Goal: Information Seeking & Learning: Learn about a topic

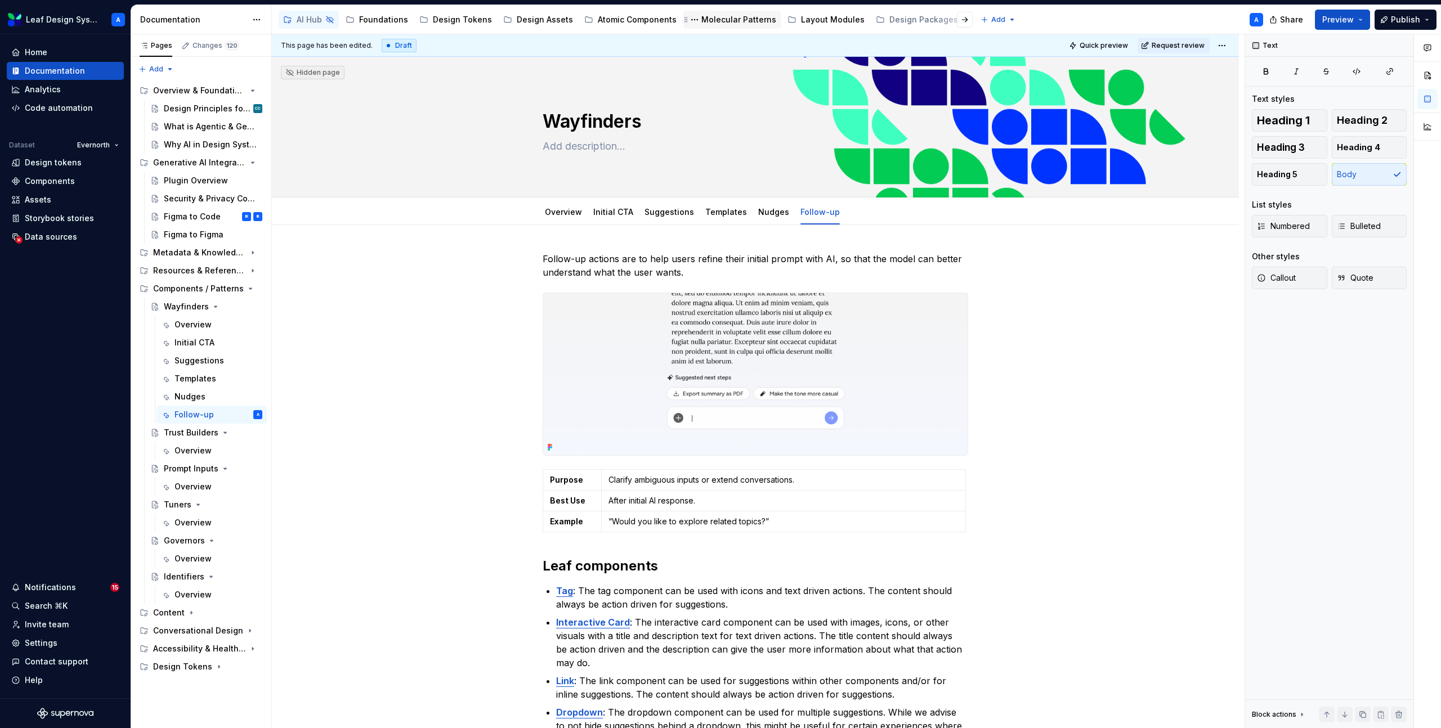
scroll to position [96, 0]
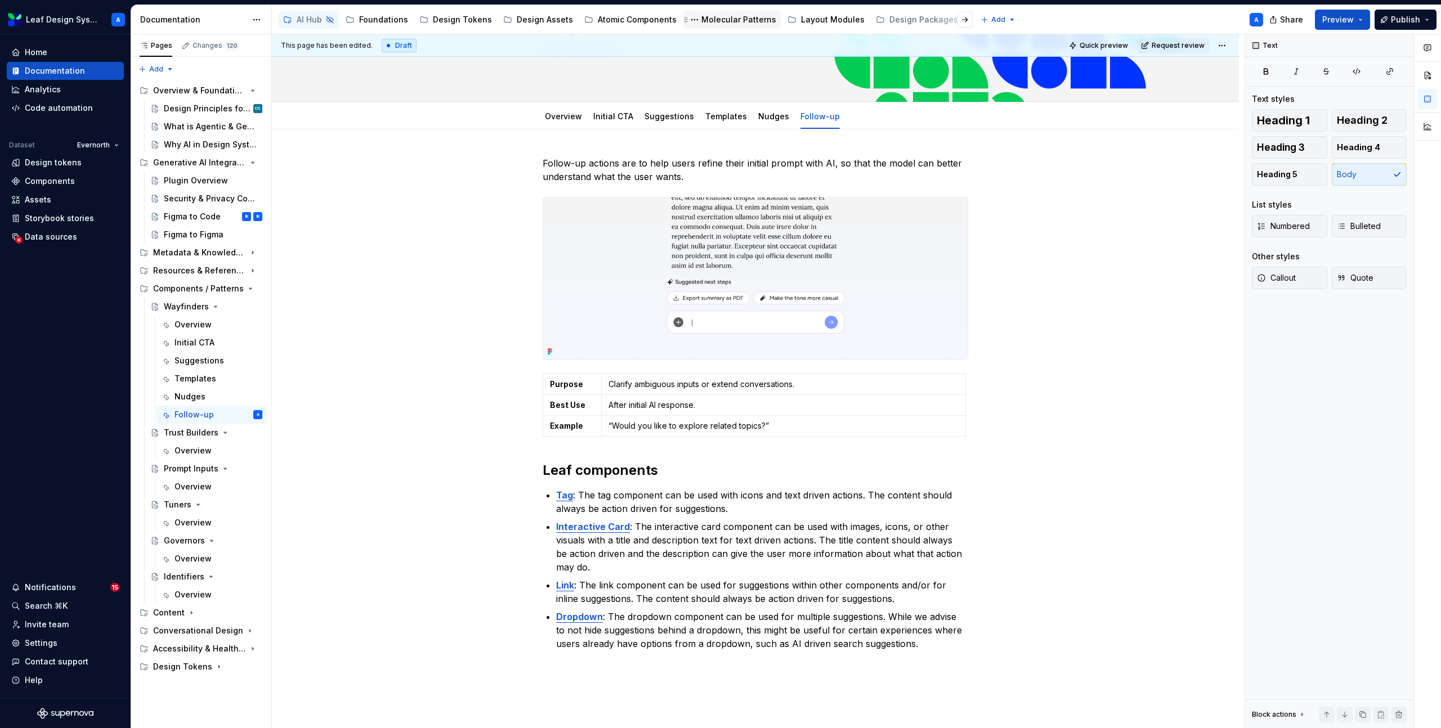
click at [724, 23] on div "Molecular Patterns" at bounding box center [738, 19] width 75 height 11
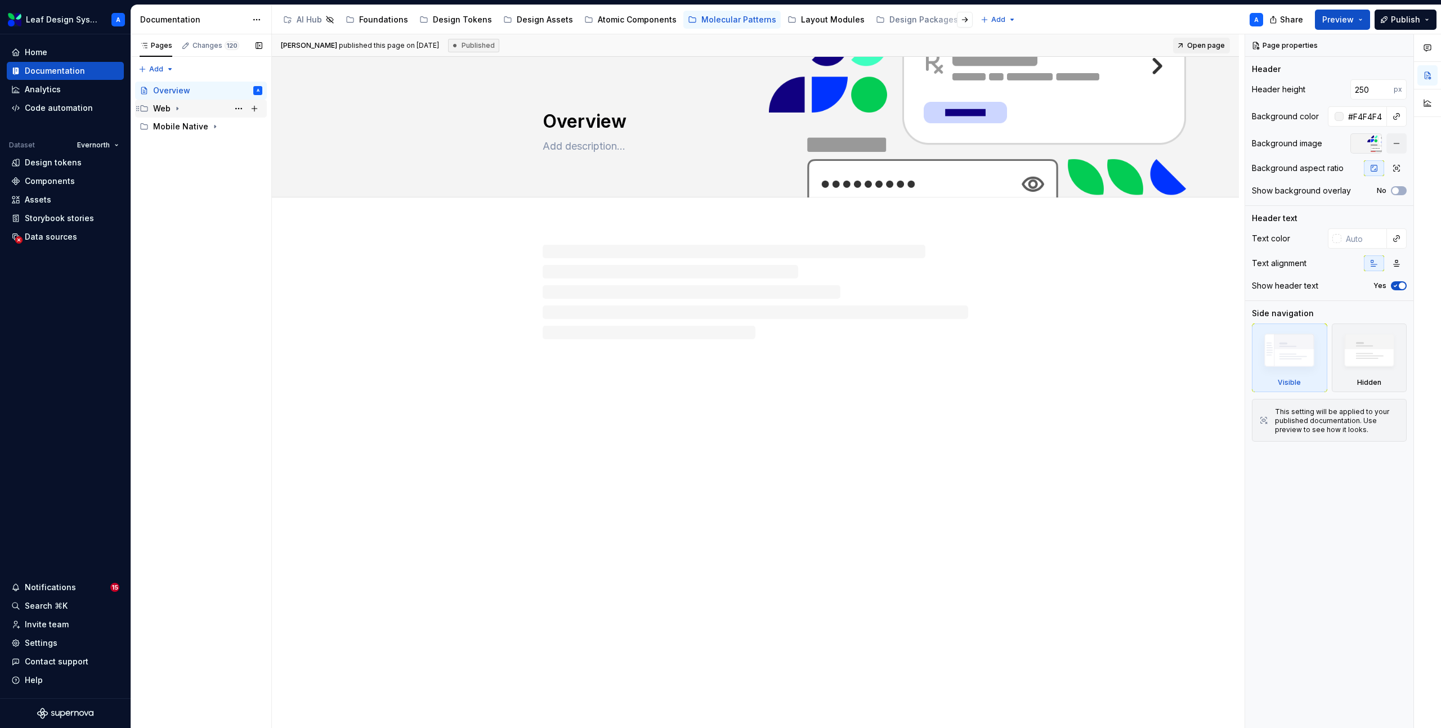
click at [176, 111] on icon "Page tree" at bounding box center [177, 108] width 9 height 9
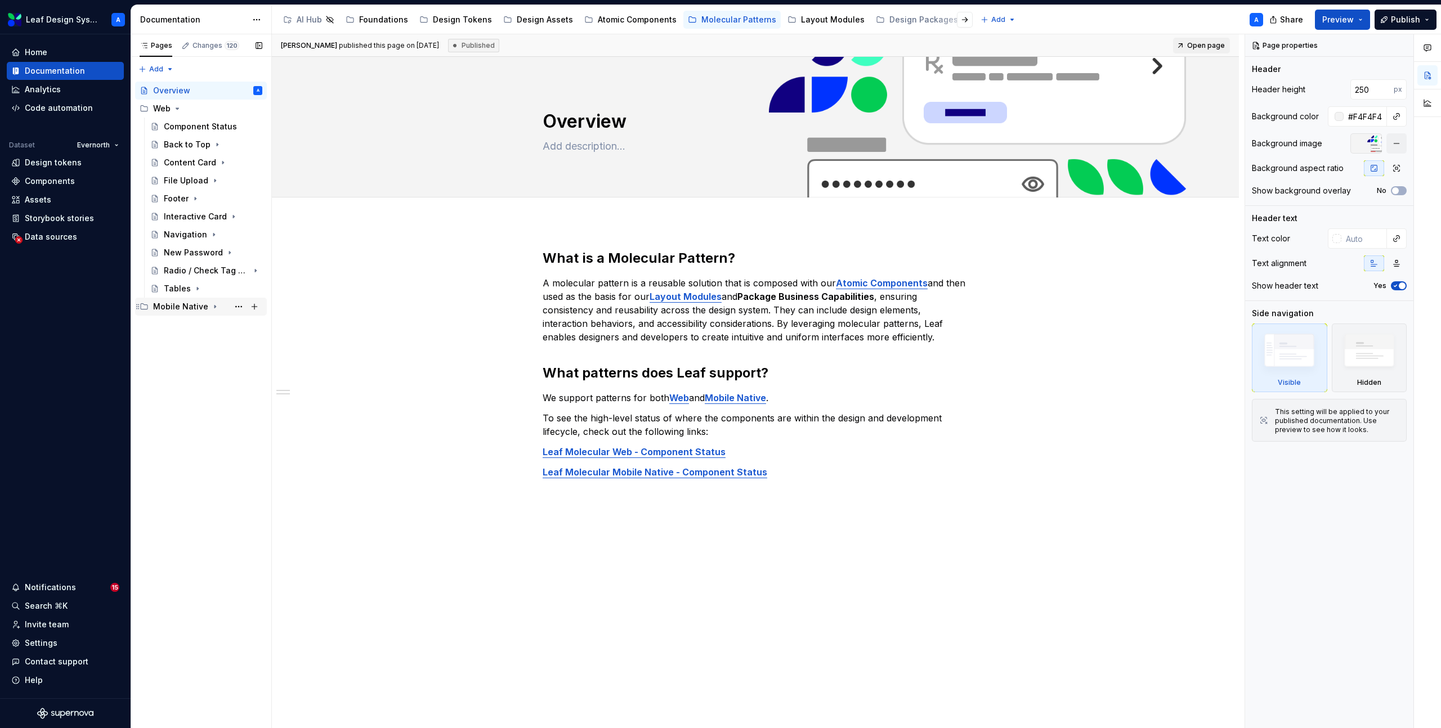
click at [210, 309] on icon "Page tree" at bounding box center [214, 306] width 9 height 9
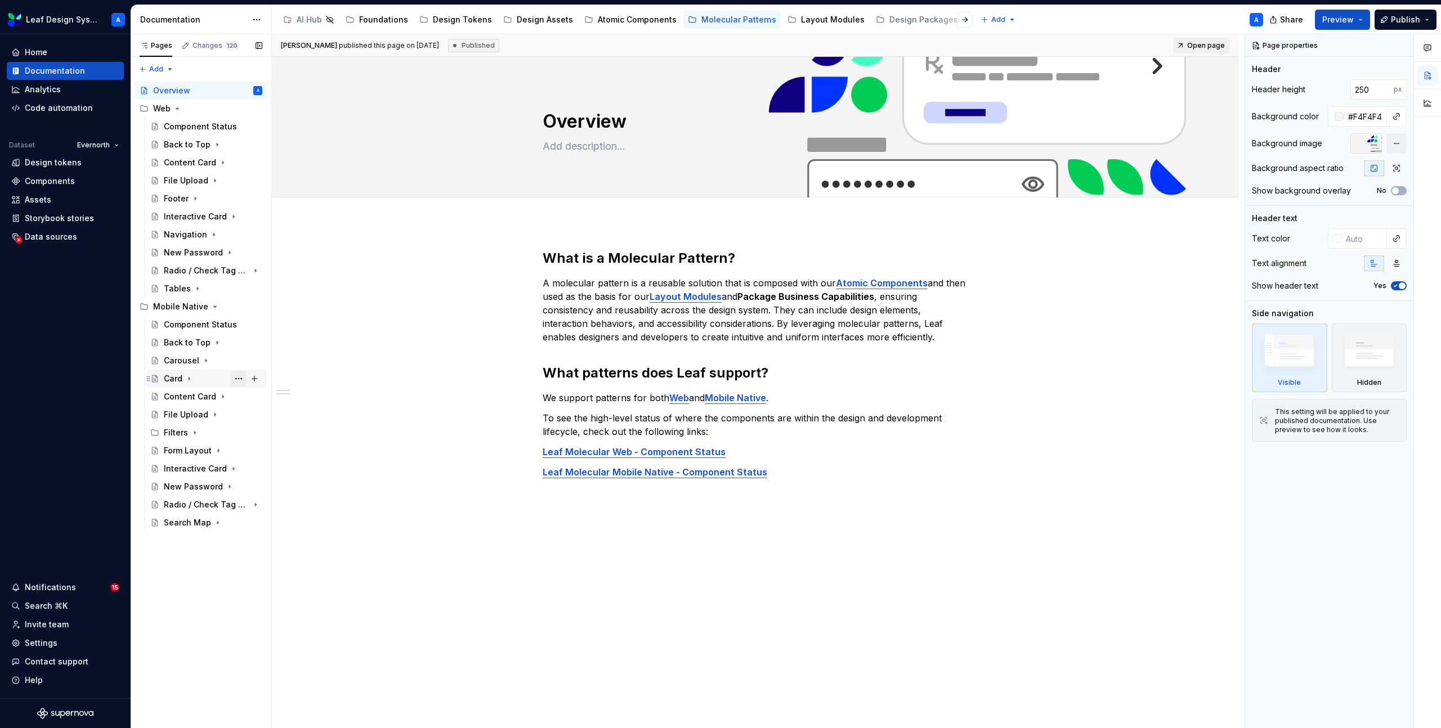
click at [236, 382] on button "Page tree" at bounding box center [239, 379] width 16 height 16
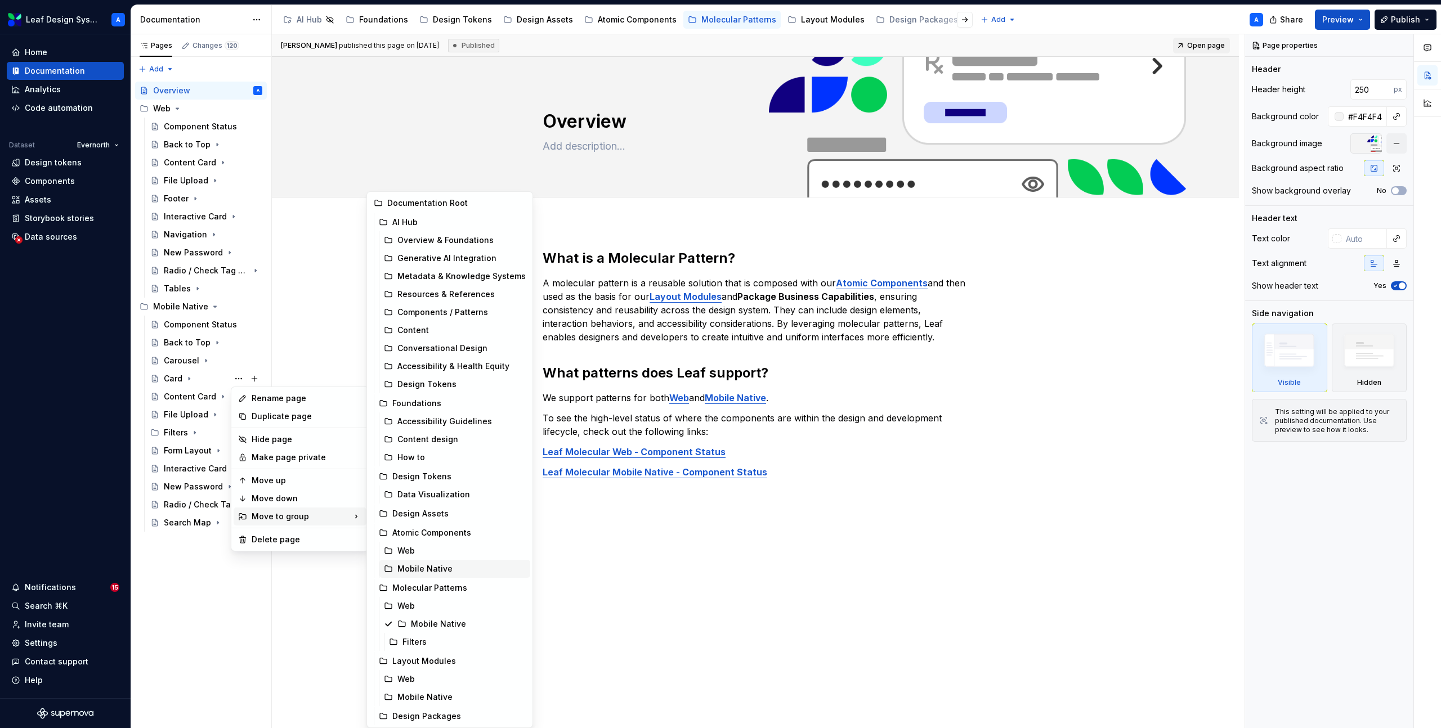
click at [406, 566] on div "Mobile Native" at bounding box center [461, 568] width 128 height 11
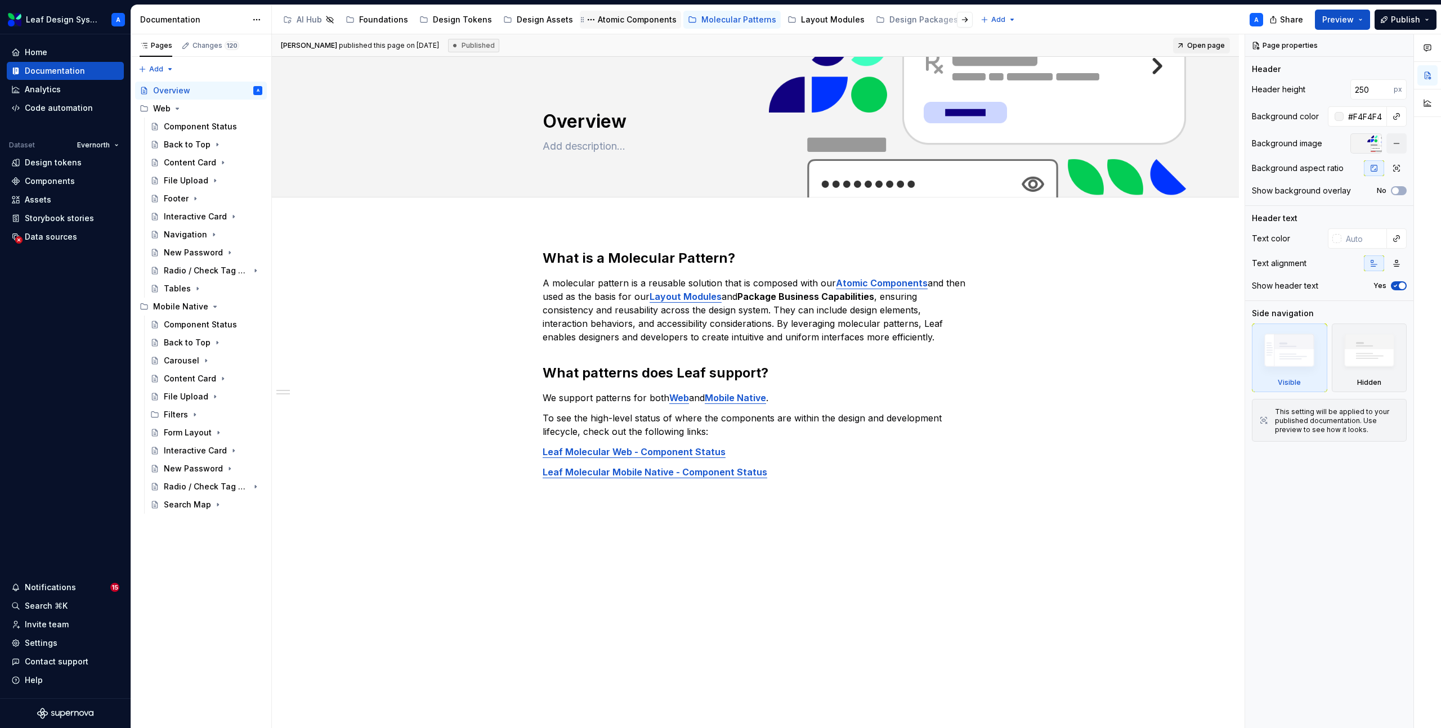
click at [618, 28] on div "Atomic Components" at bounding box center [630, 20] width 101 height 18
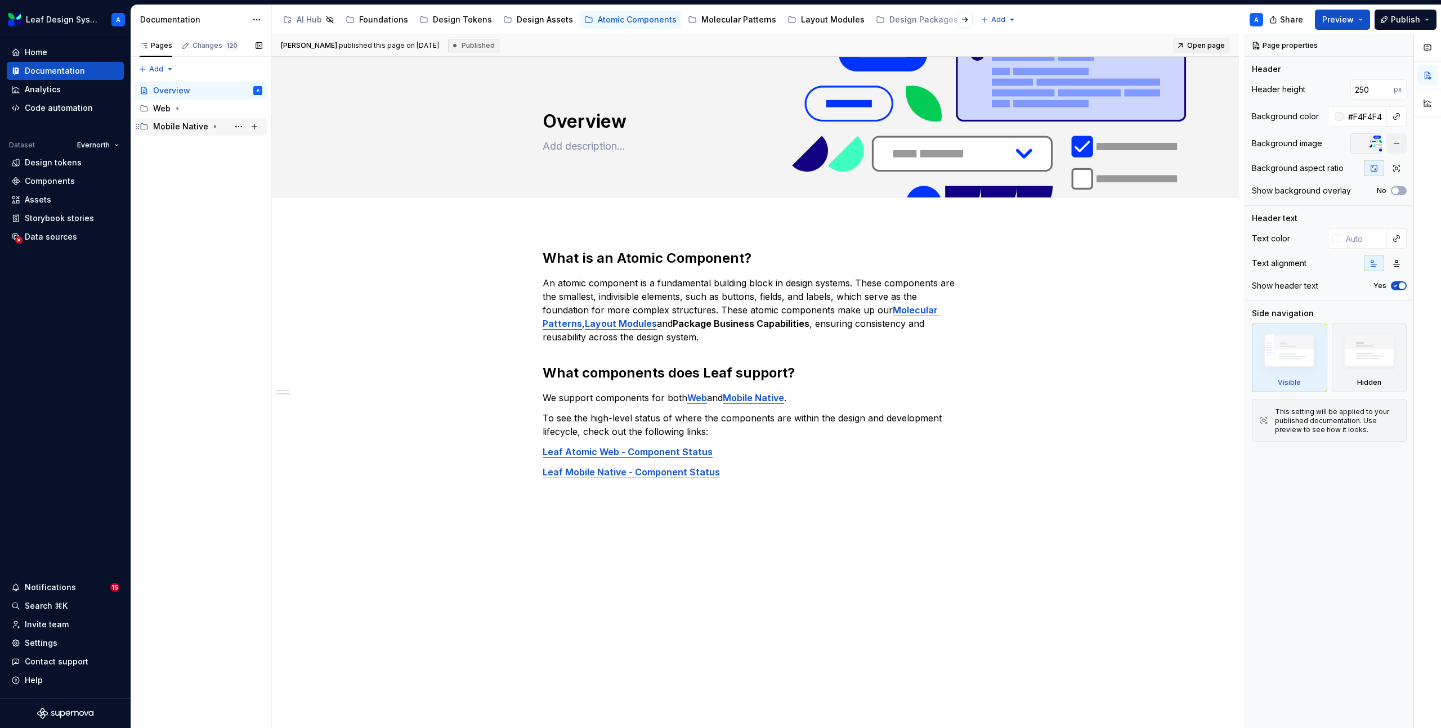
click at [217, 128] on div "Mobile Native" at bounding box center [207, 127] width 109 height 16
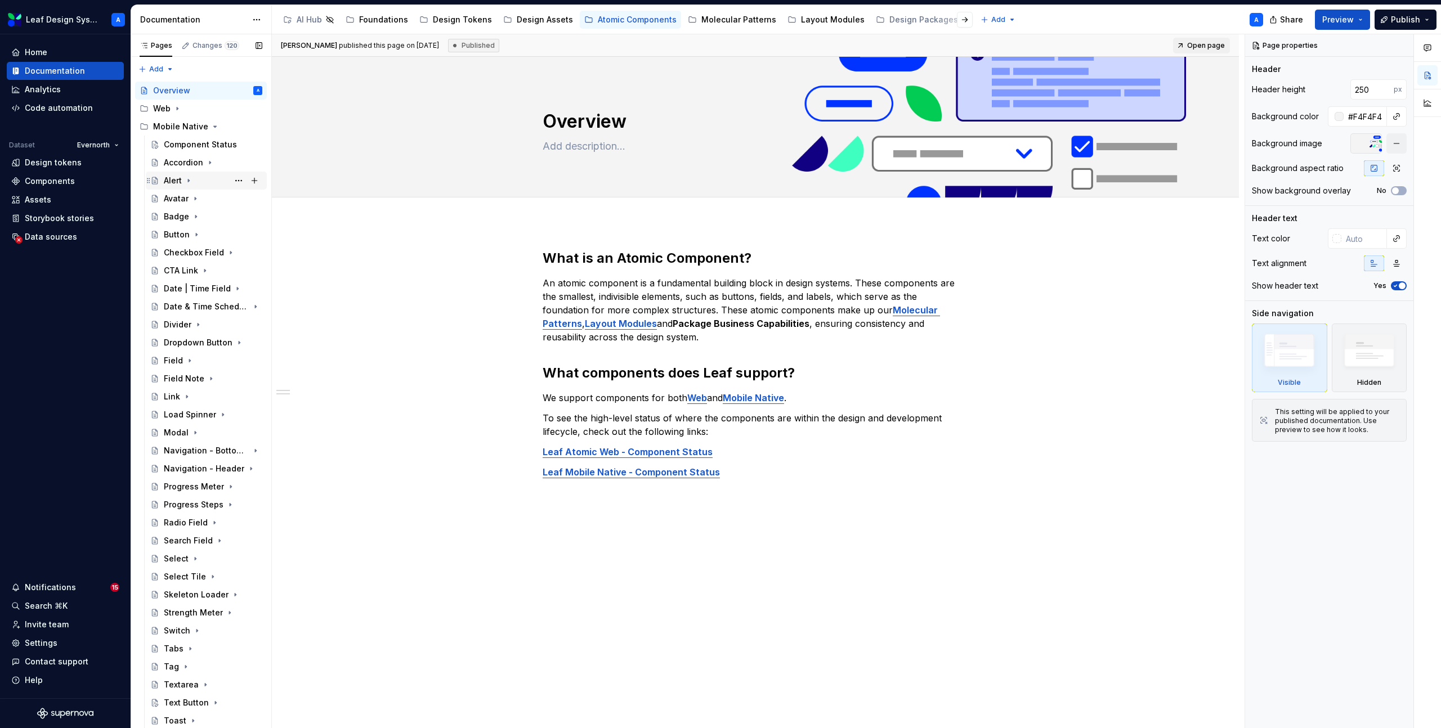
scroll to position [17, 0]
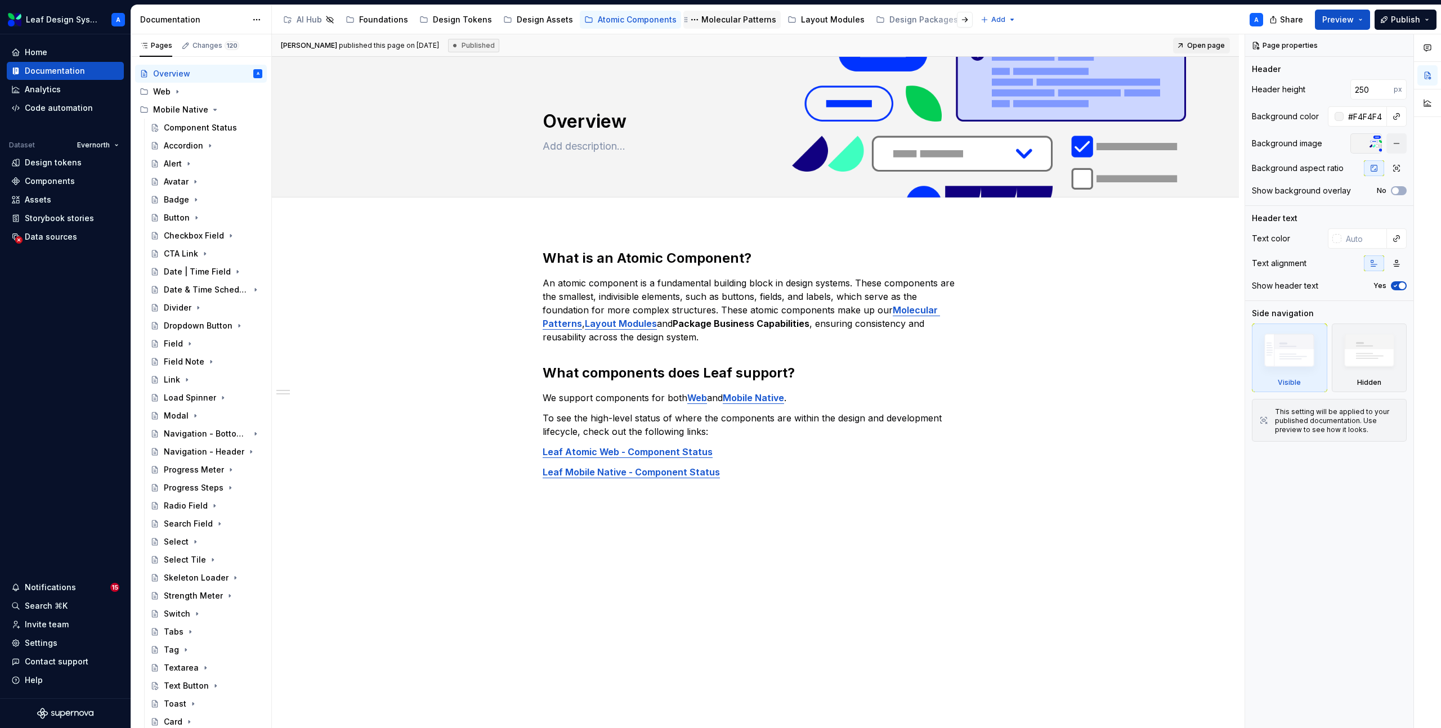
click at [719, 19] on div "Molecular Patterns" at bounding box center [738, 19] width 75 height 11
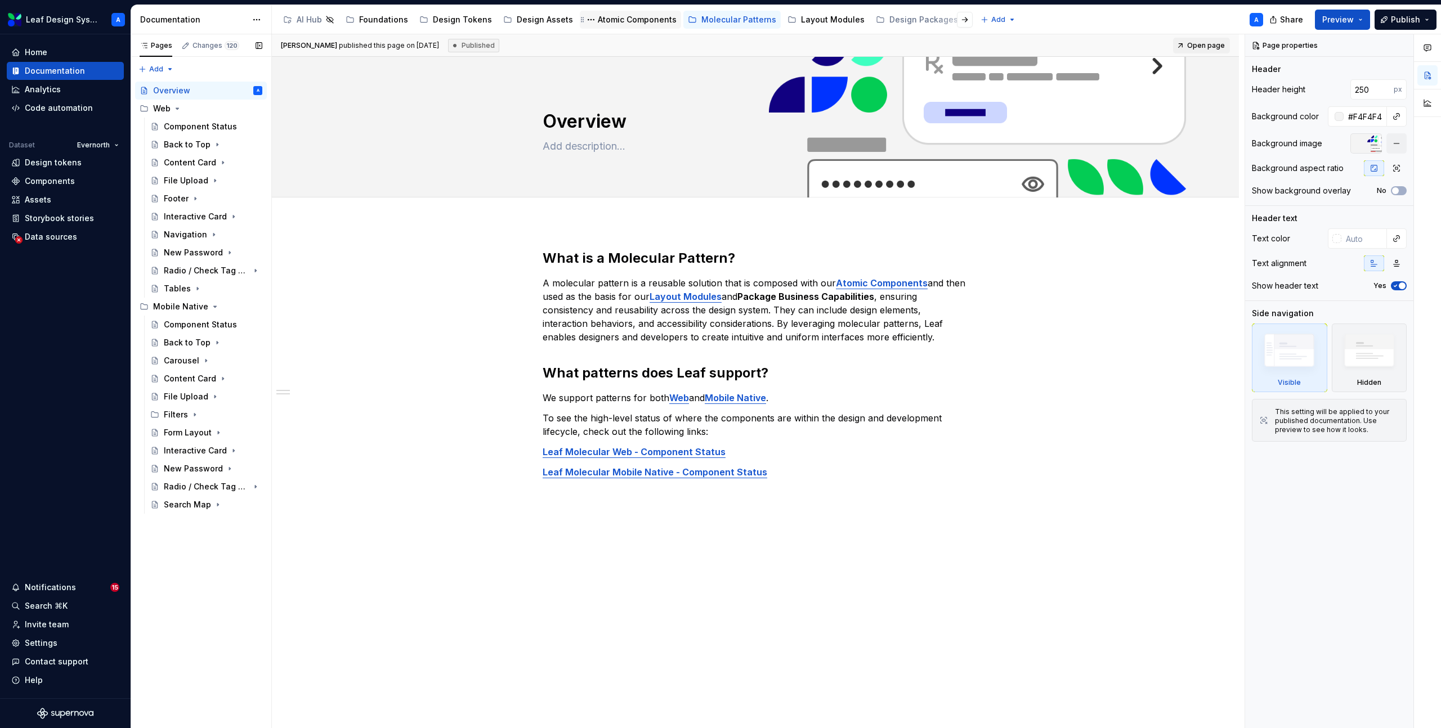
click at [621, 21] on div "Atomic Components" at bounding box center [637, 19] width 79 height 11
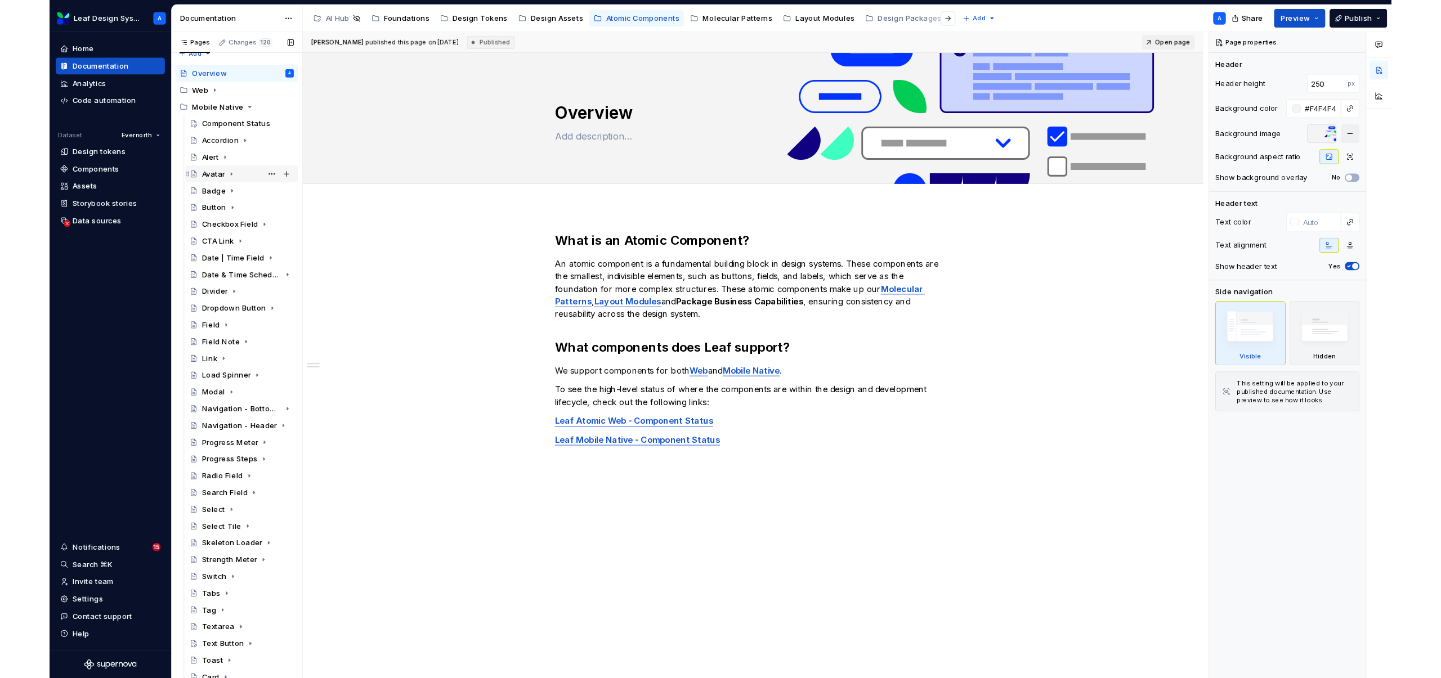
scroll to position [17, 0]
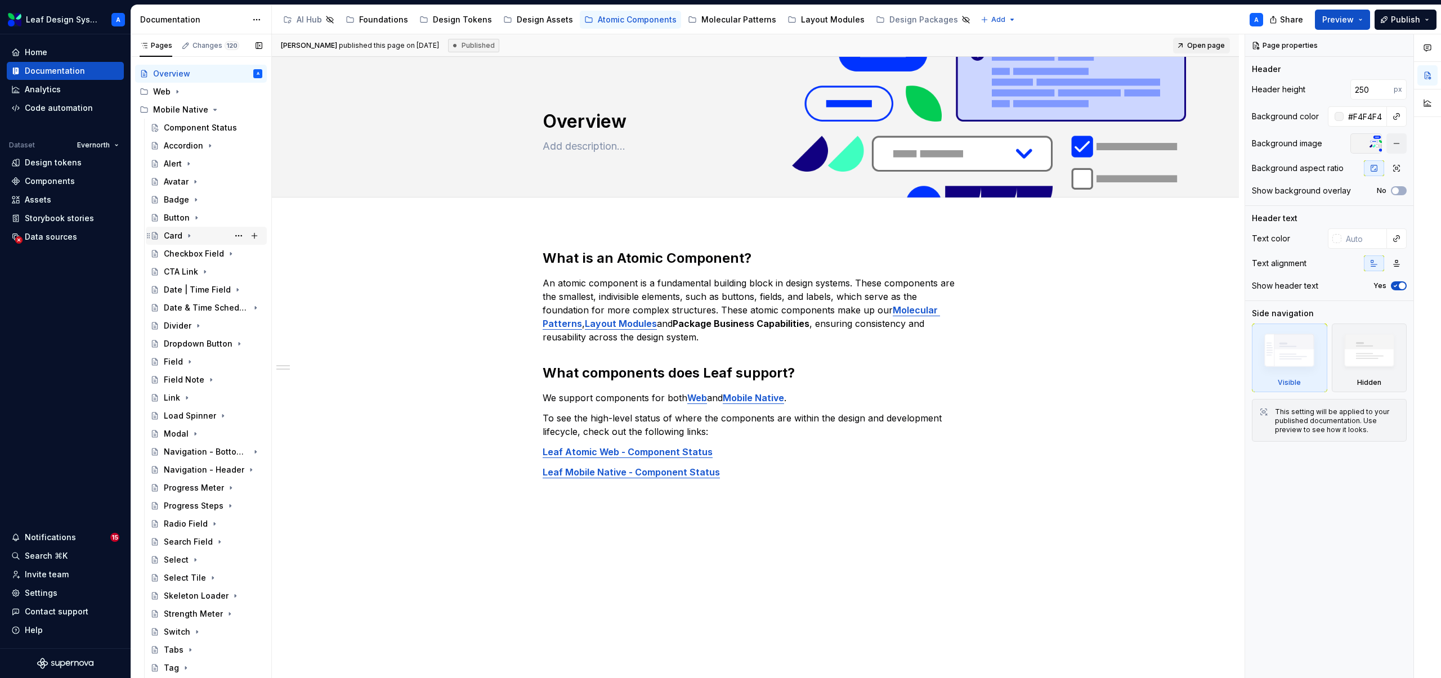
click at [190, 235] on icon "Page tree" at bounding box center [189, 235] width 9 height 9
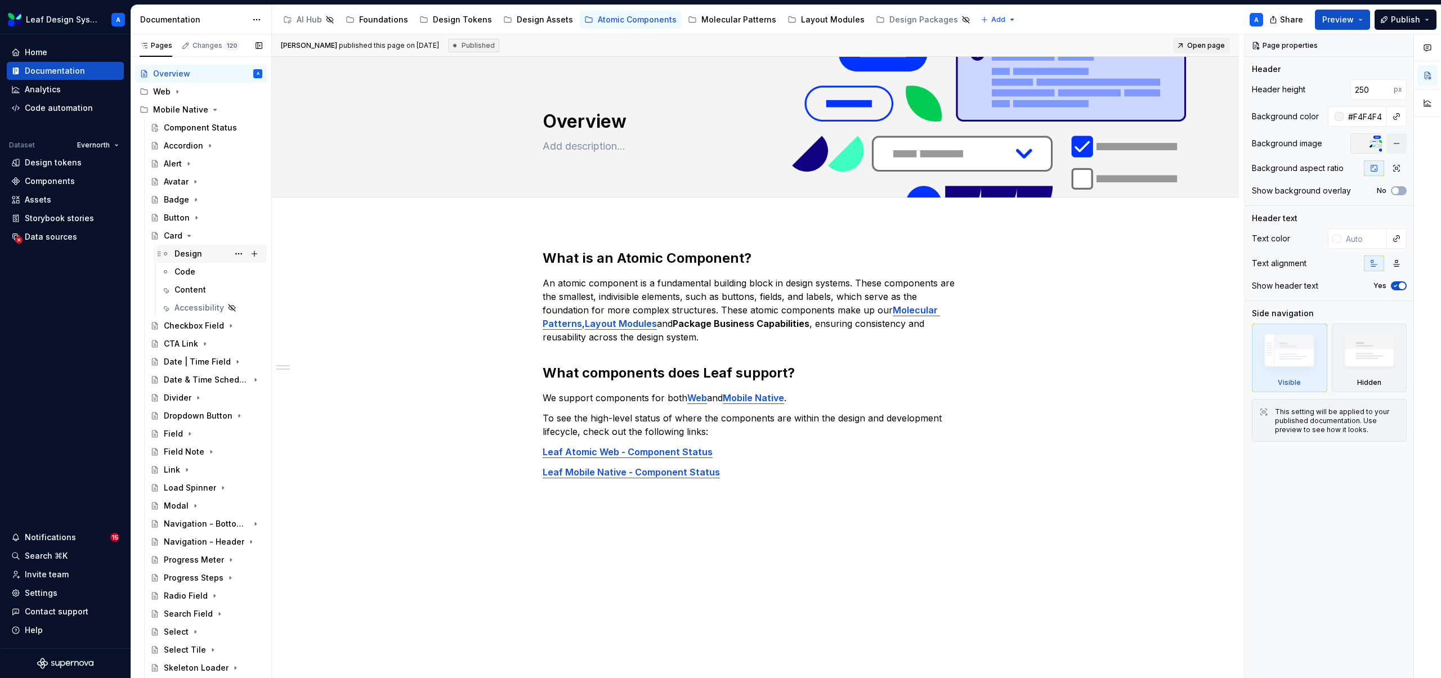
click at [191, 250] on div "Design" at bounding box center [188, 253] width 28 height 11
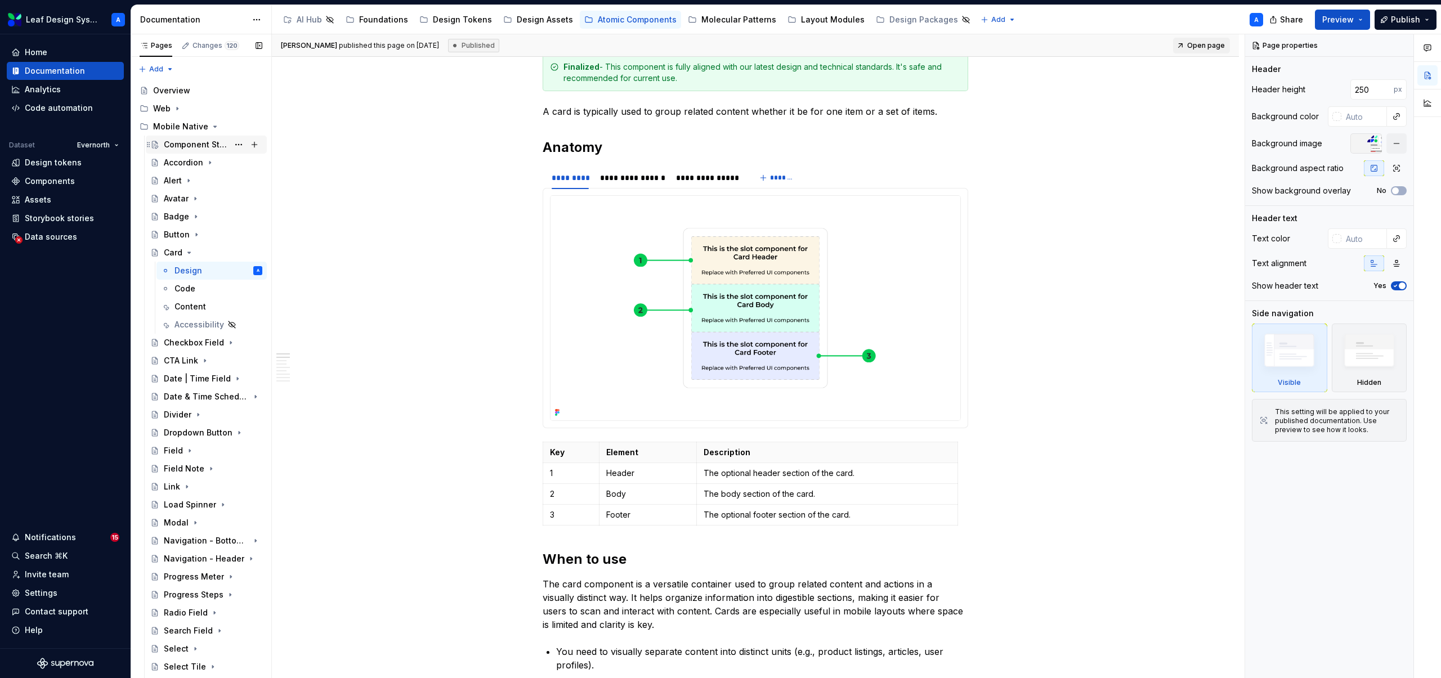
click at [198, 145] on div "Component Status" at bounding box center [196, 144] width 65 height 11
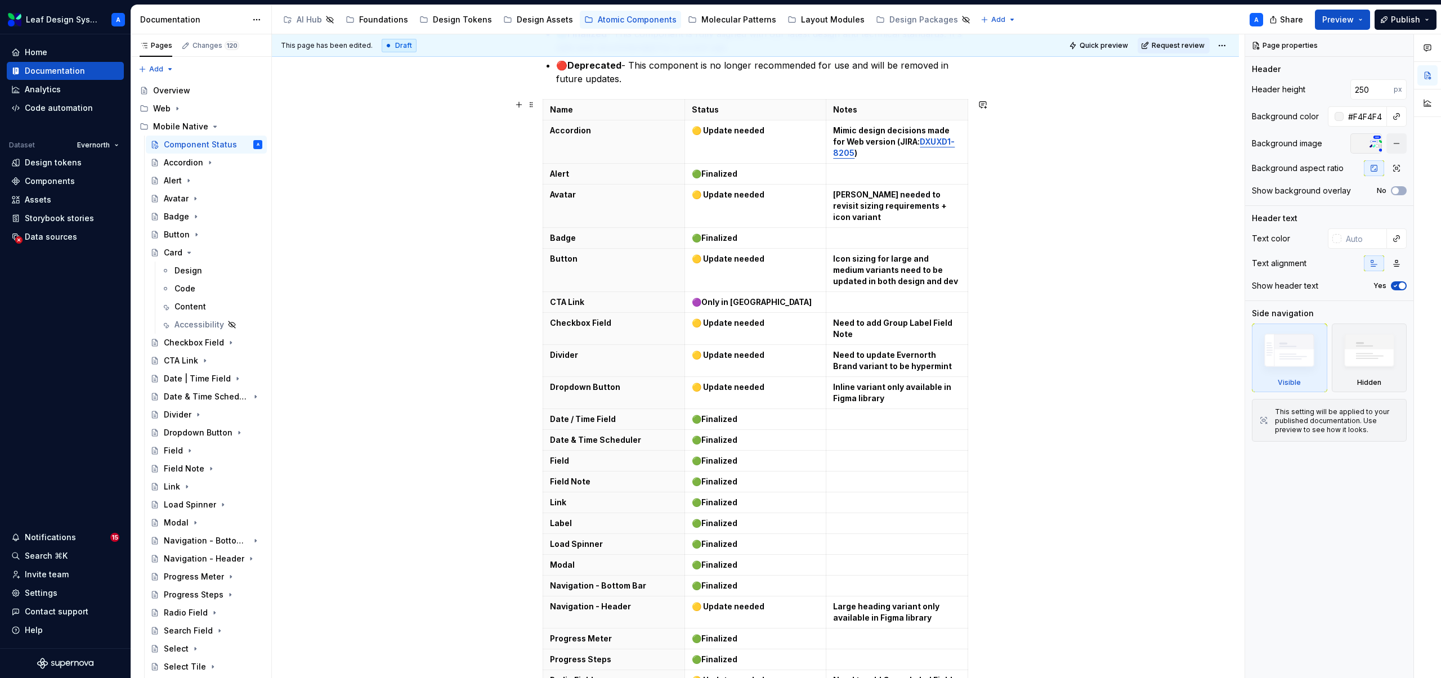
scroll to position [466, 0]
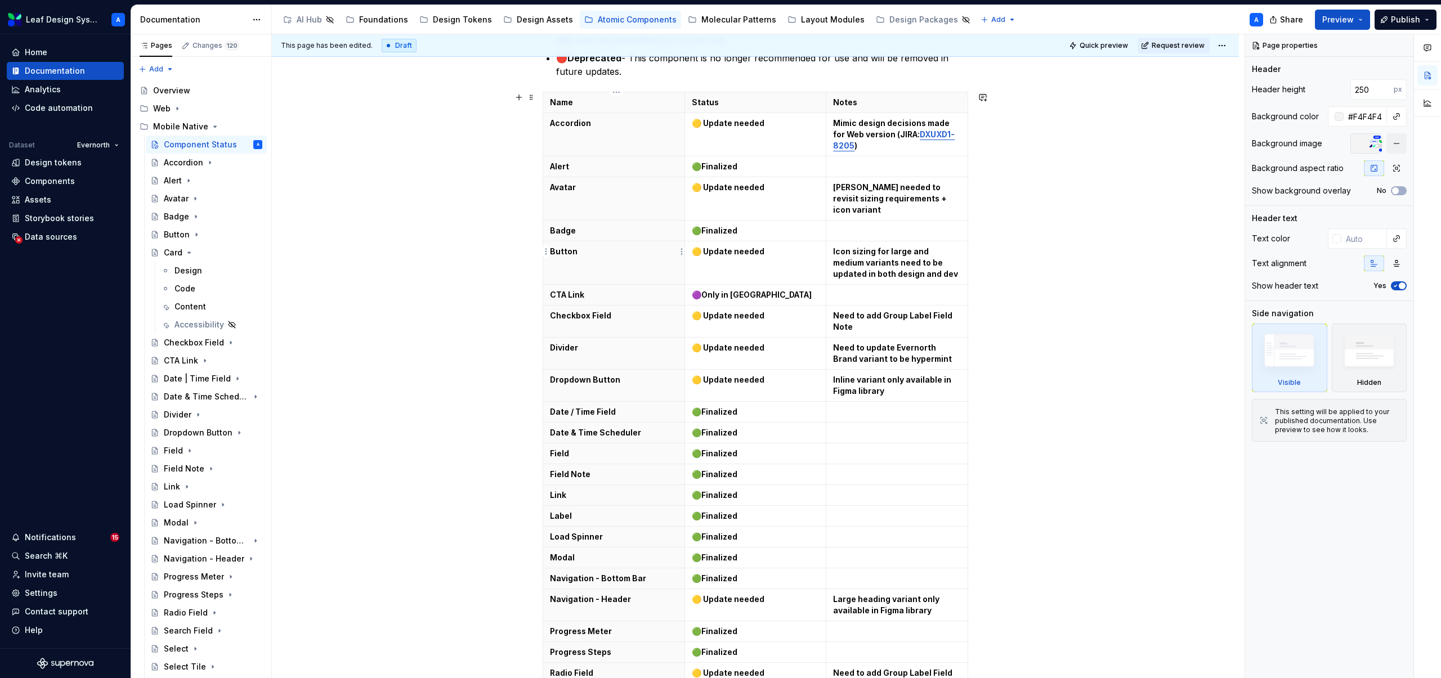
type textarea "*"
click at [589, 246] on p "Button" at bounding box center [614, 251] width 128 height 11
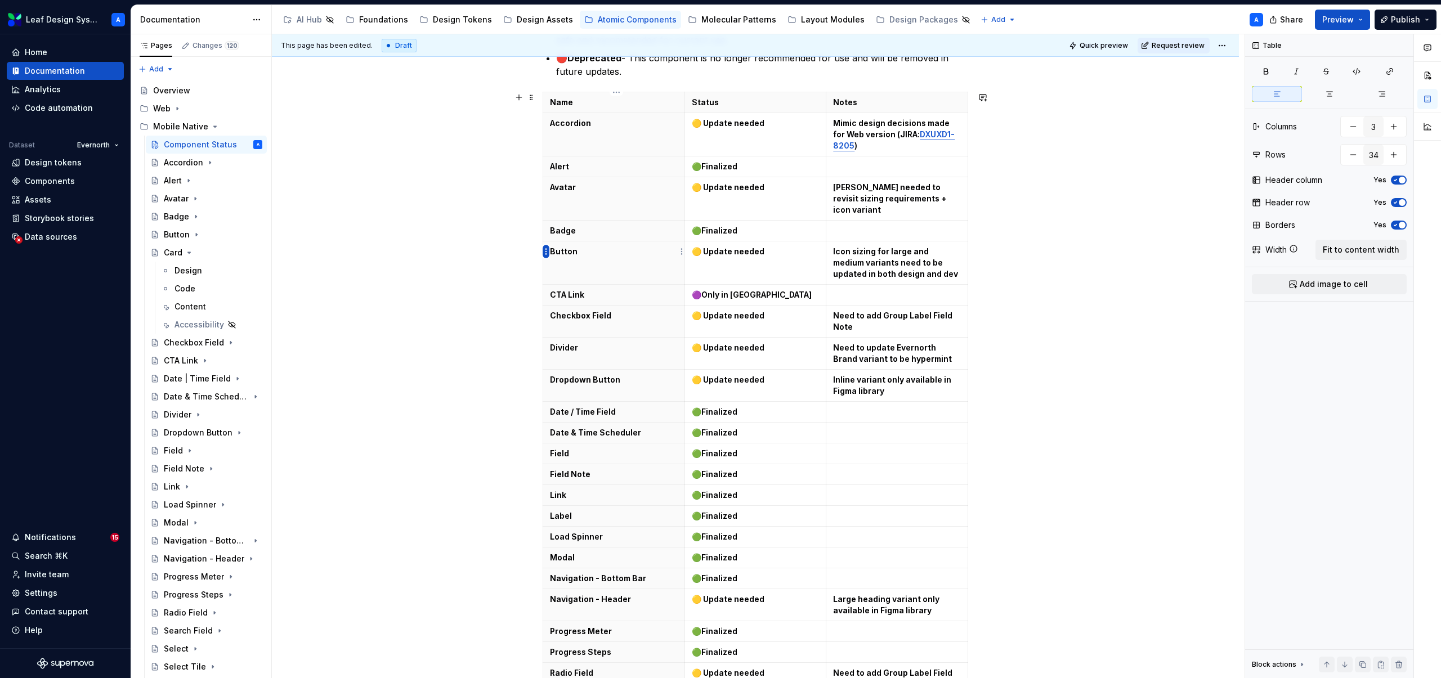
click at [546, 255] on html "Leaf Design System A Home Documentation Analytics Code automation Dataset Evern…" at bounding box center [720, 339] width 1441 height 678
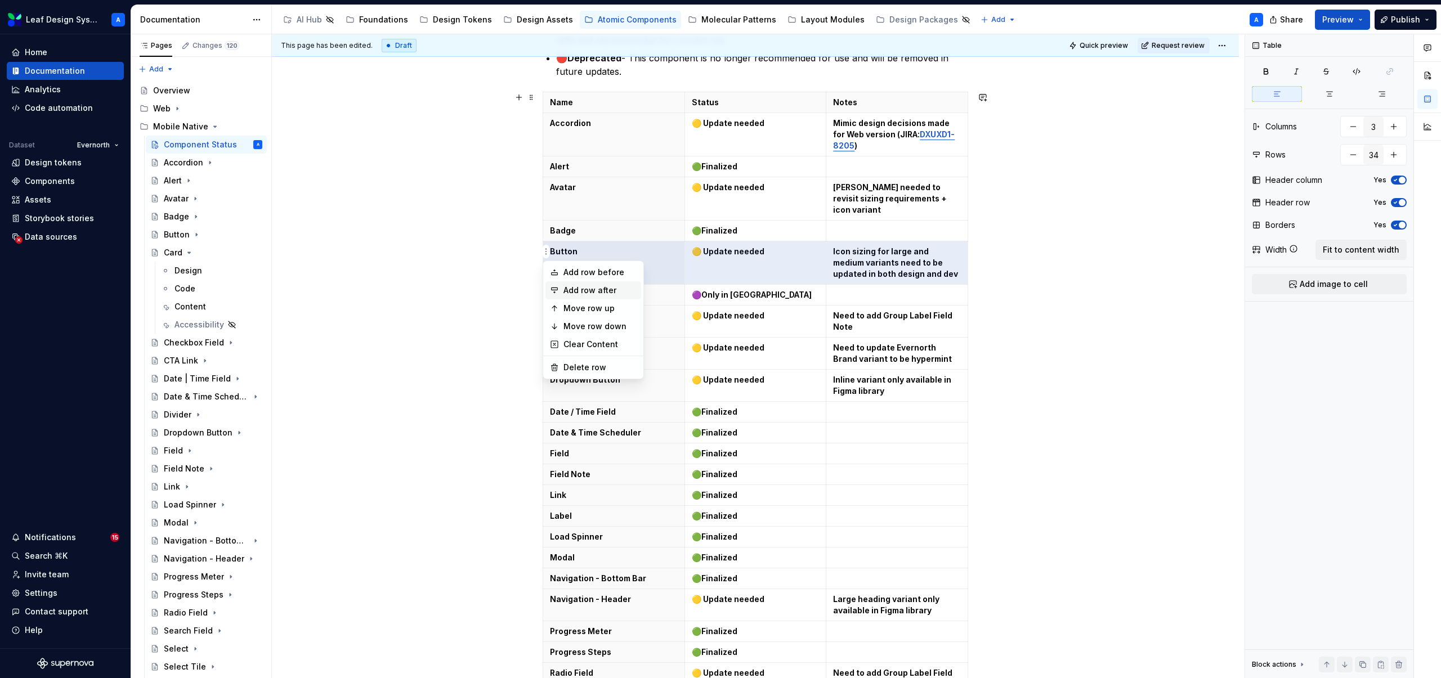
click at [582, 286] on div "Add row after" at bounding box center [599, 290] width 73 height 11
type input "35"
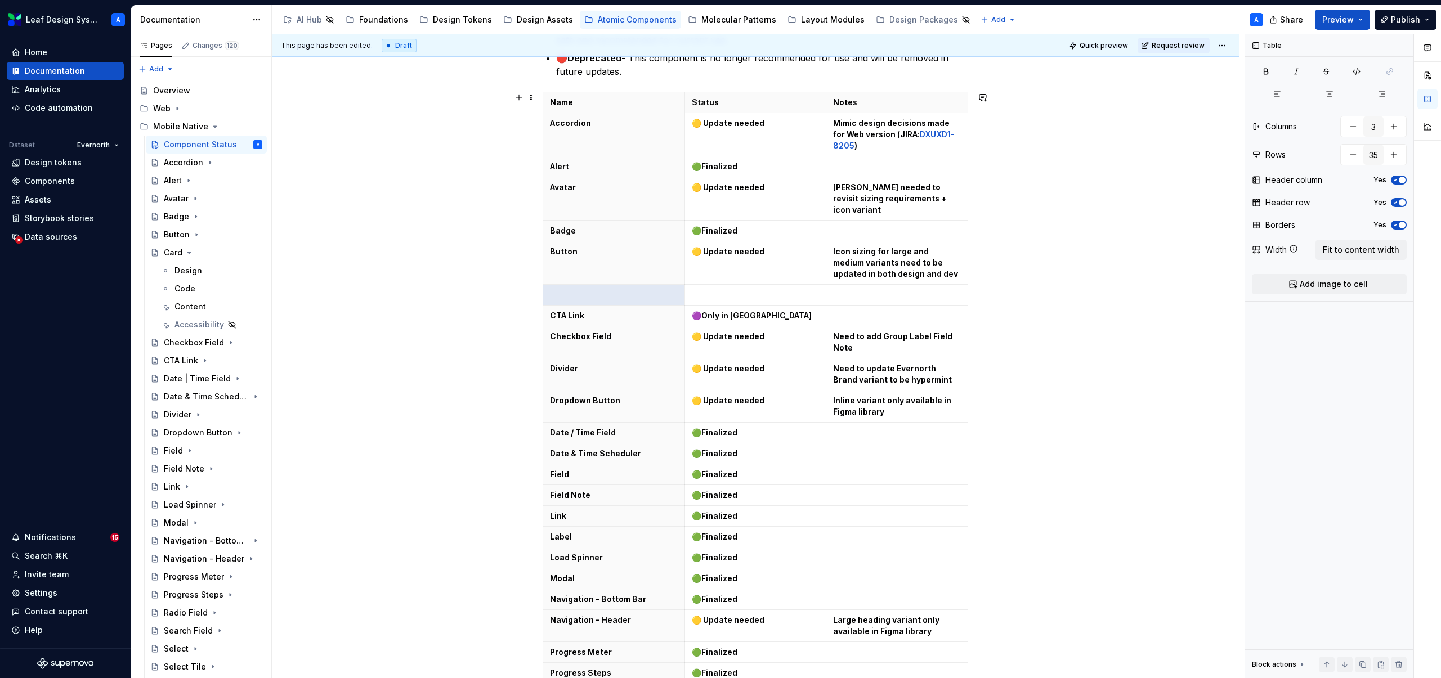
click at [582, 289] on p at bounding box center [614, 294] width 128 height 11
click at [730, 226] on strong "Finalized" at bounding box center [719, 231] width 36 height 10
click at [730, 289] on p at bounding box center [756, 294] width 128 height 11
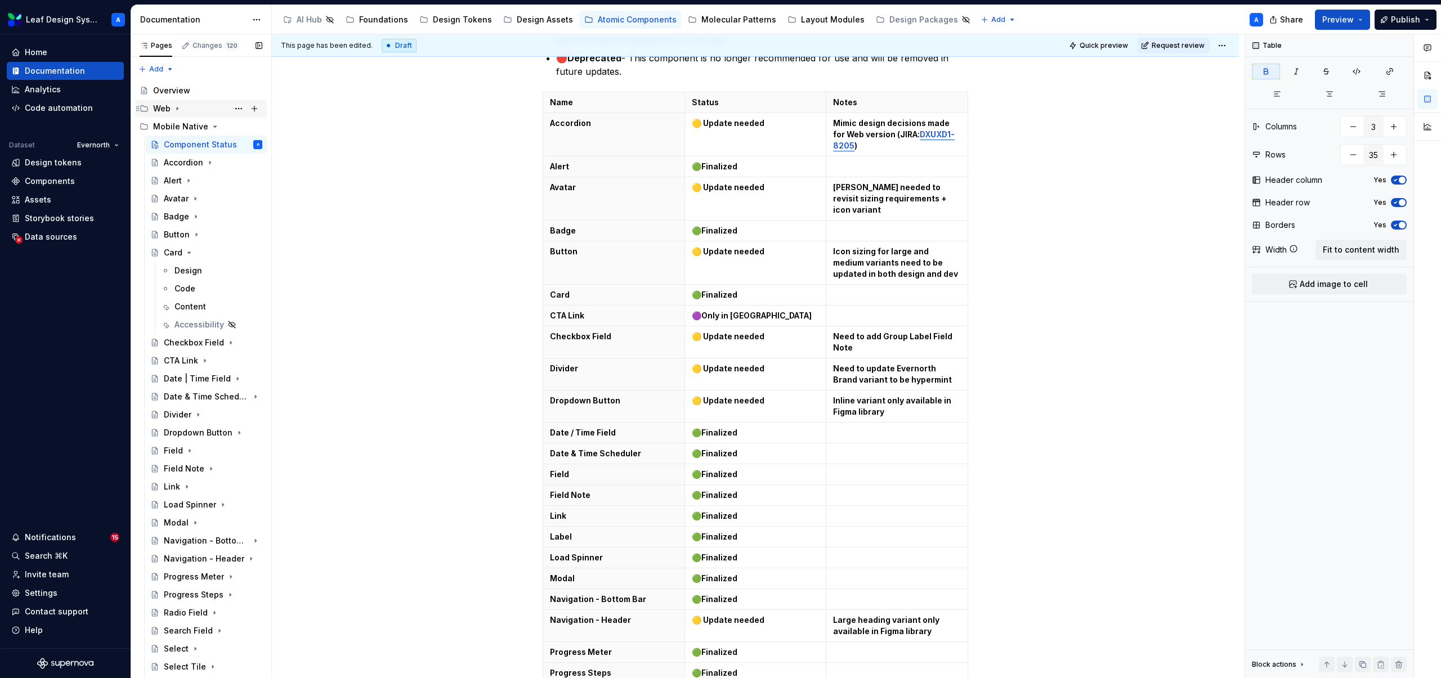
click at [180, 106] on icon "Page tree" at bounding box center [177, 108] width 9 height 9
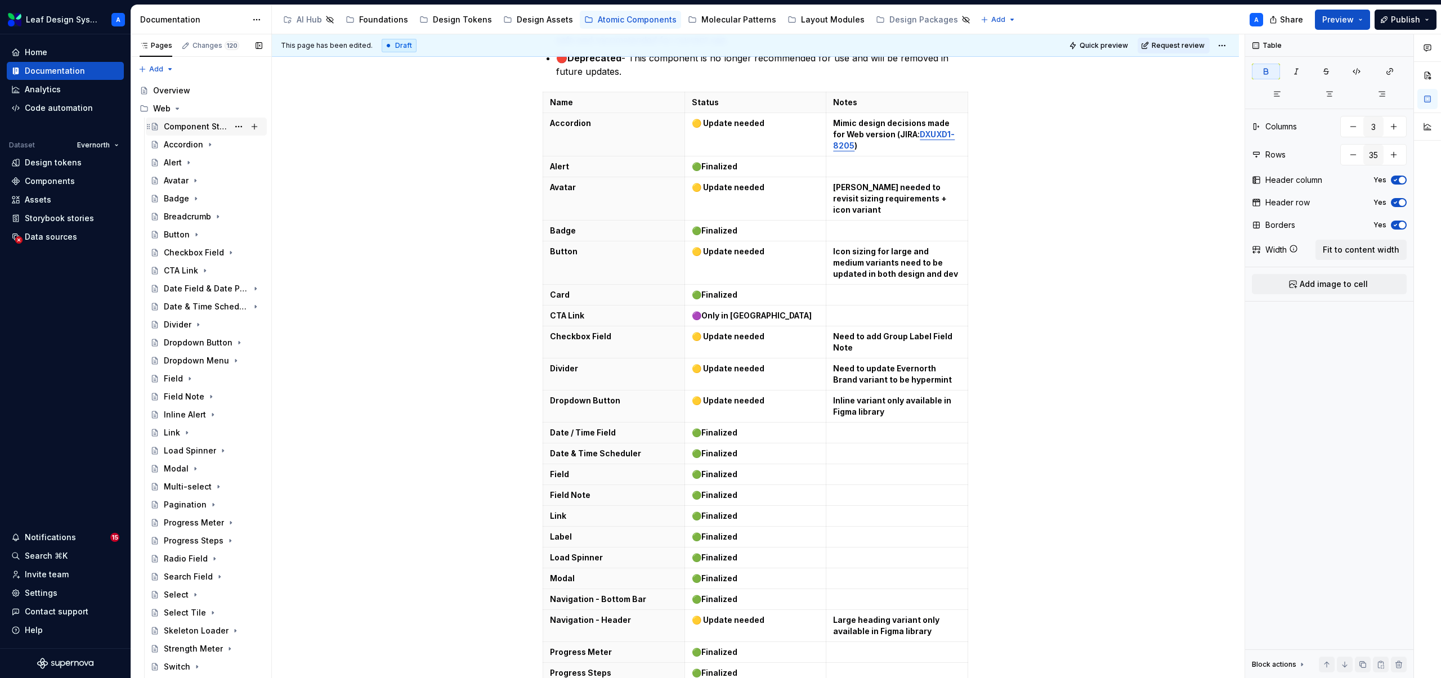
click at [184, 122] on div "Component Status" at bounding box center [196, 126] width 65 height 11
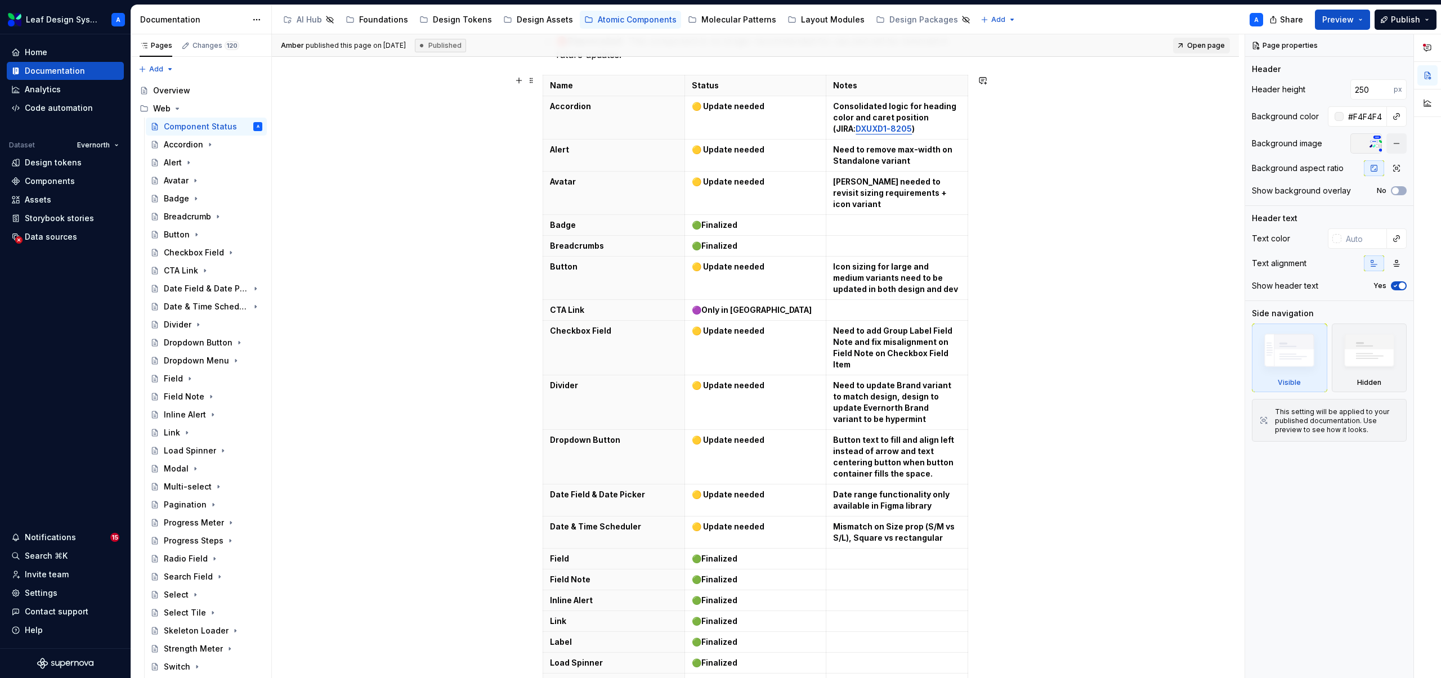
scroll to position [503, 0]
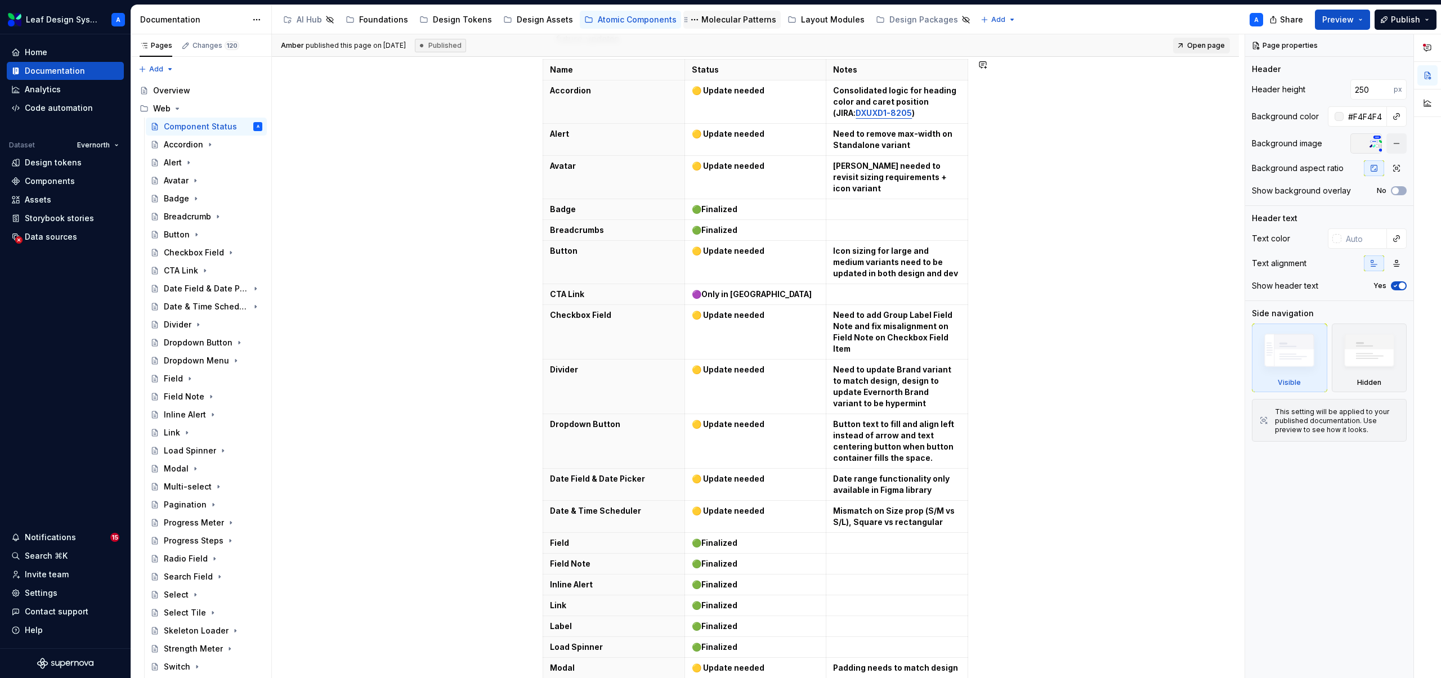
click at [710, 23] on div "Molecular Patterns" at bounding box center [738, 19] width 75 height 11
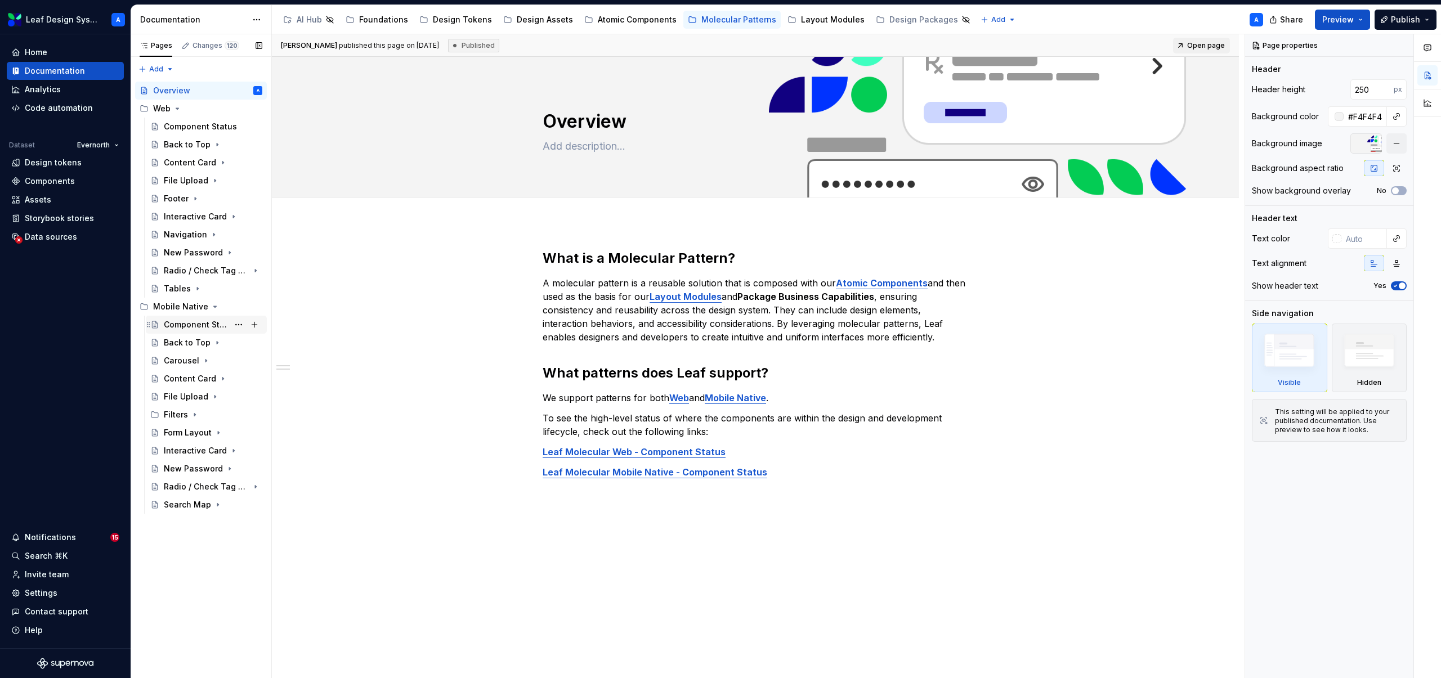
click at [188, 329] on div "Component Status" at bounding box center [196, 324] width 65 height 11
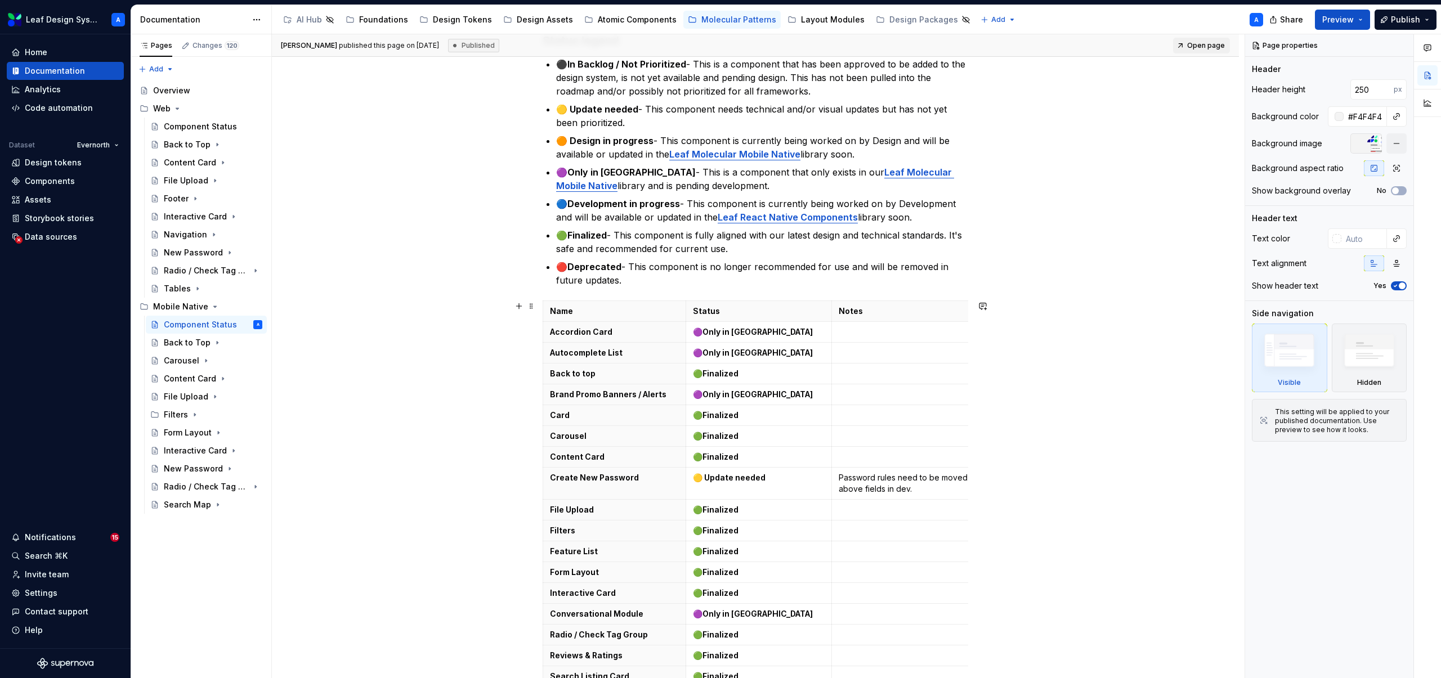
scroll to position [263, 0]
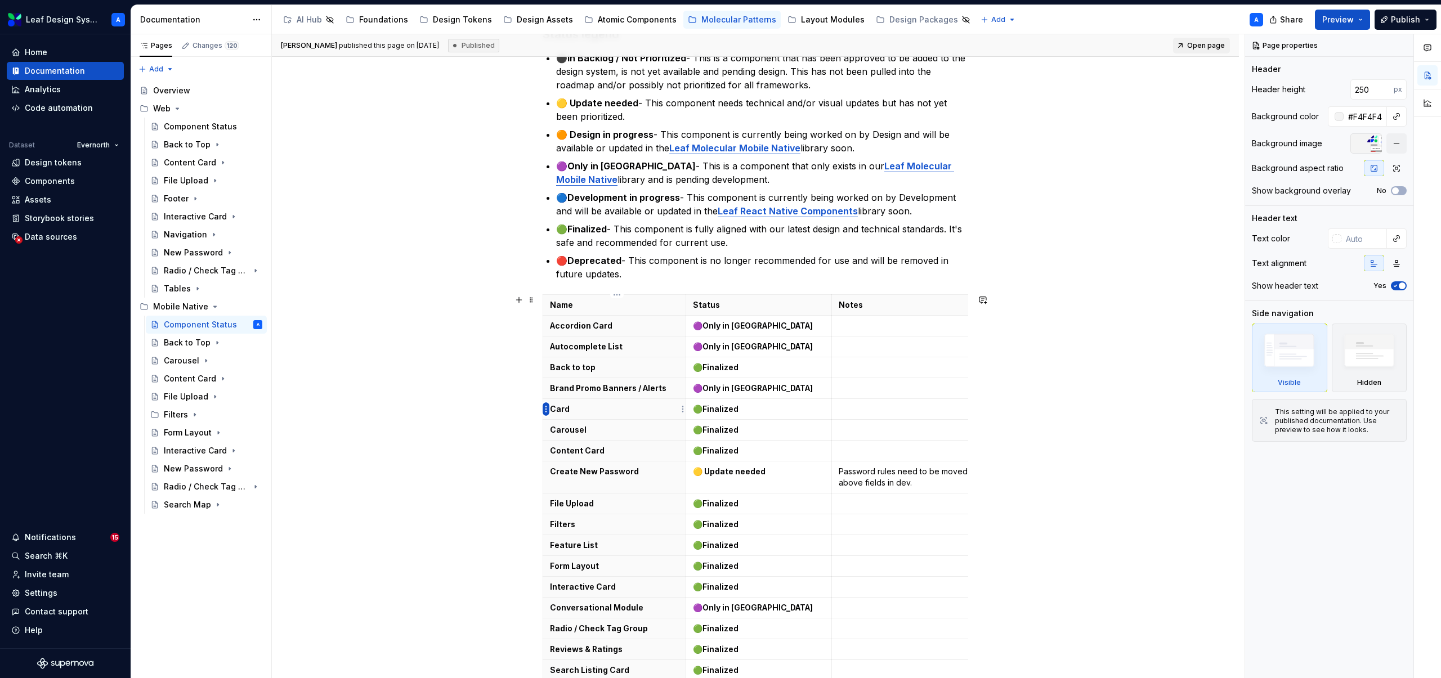
click at [545, 410] on html "Leaf Design System A Home Documentation Analytics Code automation Dataset Evern…" at bounding box center [720, 339] width 1441 height 678
type textarea "*"
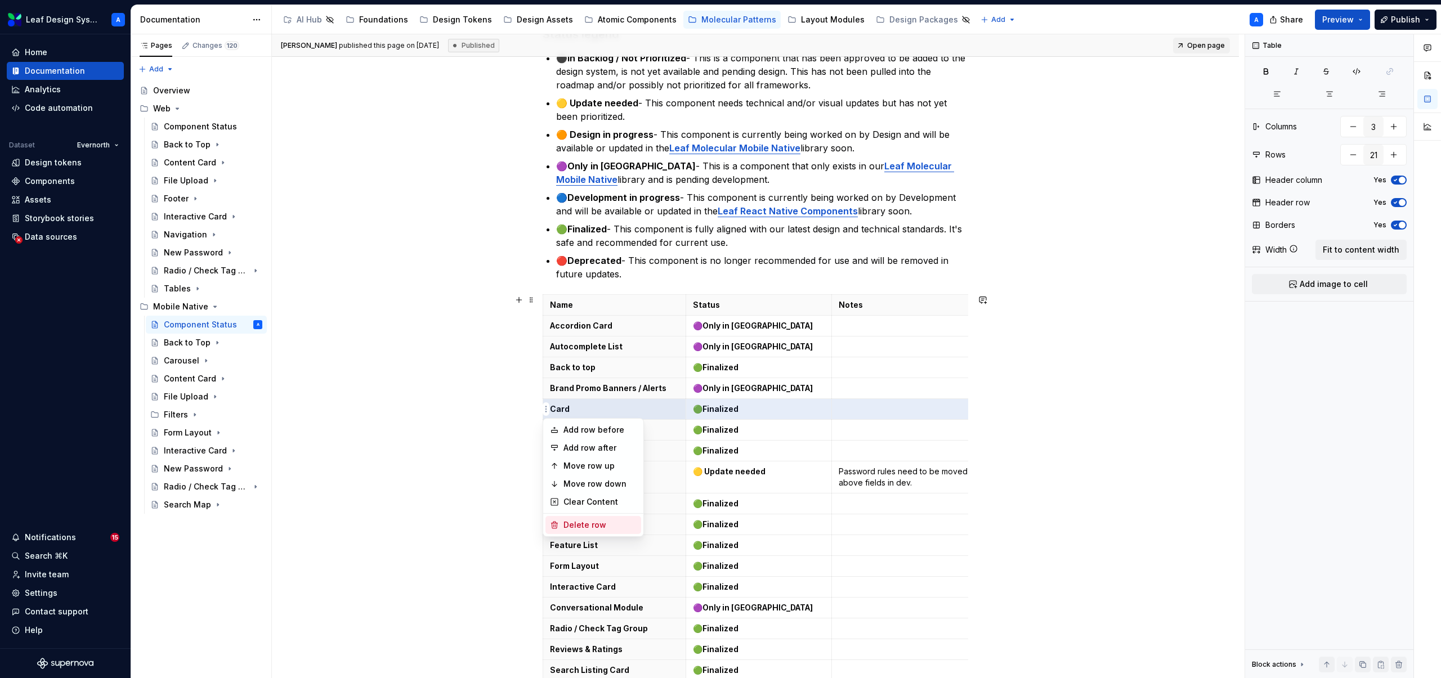
click at [578, 528] on div "Delete row" at bounding box center [599, 524] width 73 height 11
type input "20"
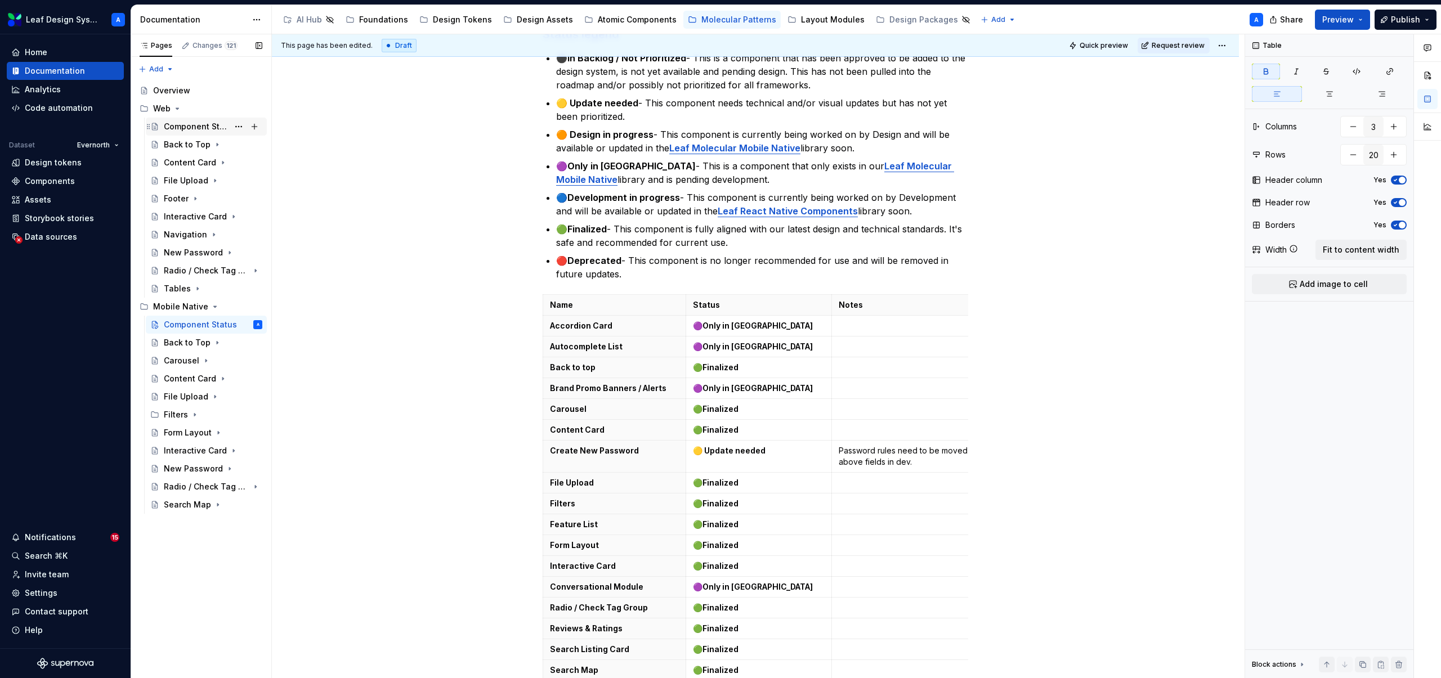
click at [189, 127] on div "Component Status" at bounding box center [196, 126] width 65 height 11
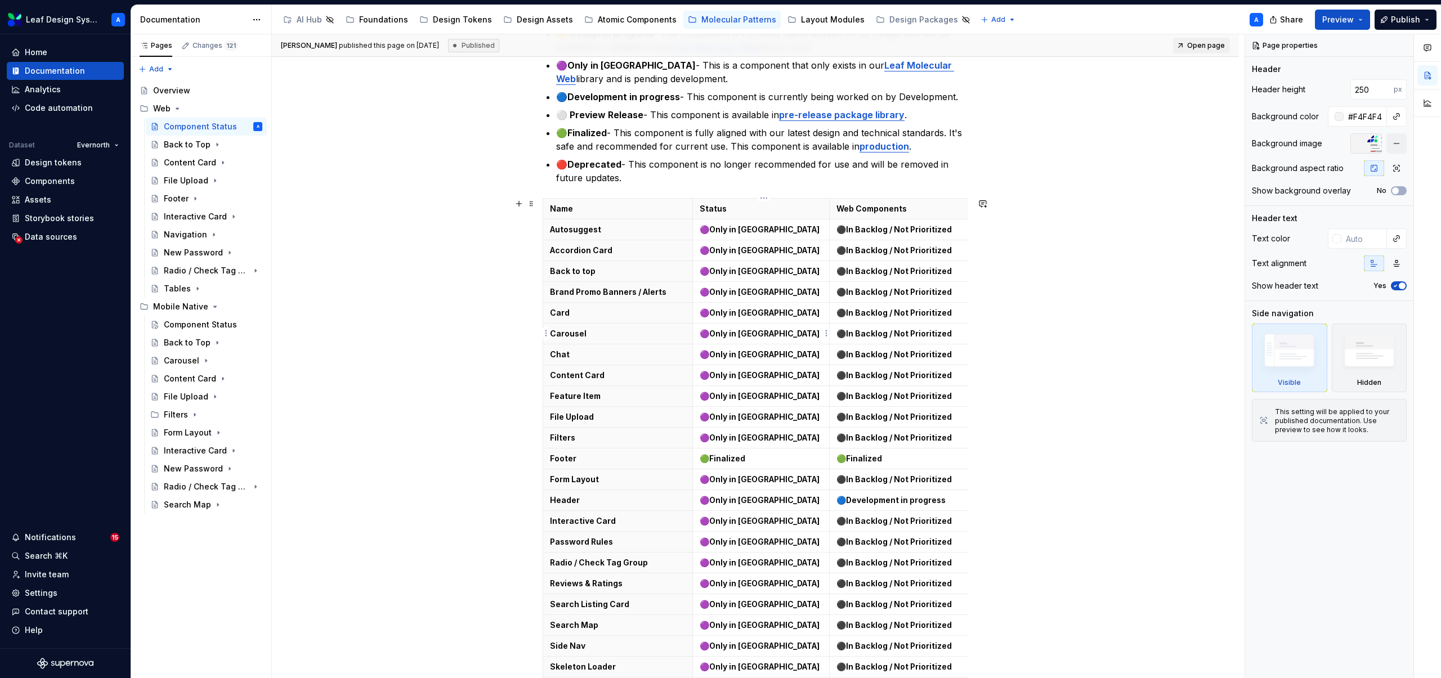
scroll to position [365, 0]
click at [544, 312] on html "Leaf Design System A Home Documentation Analytics Code automation Dataset Evern…" at bounding box center [720, 339] width 1441 height 678
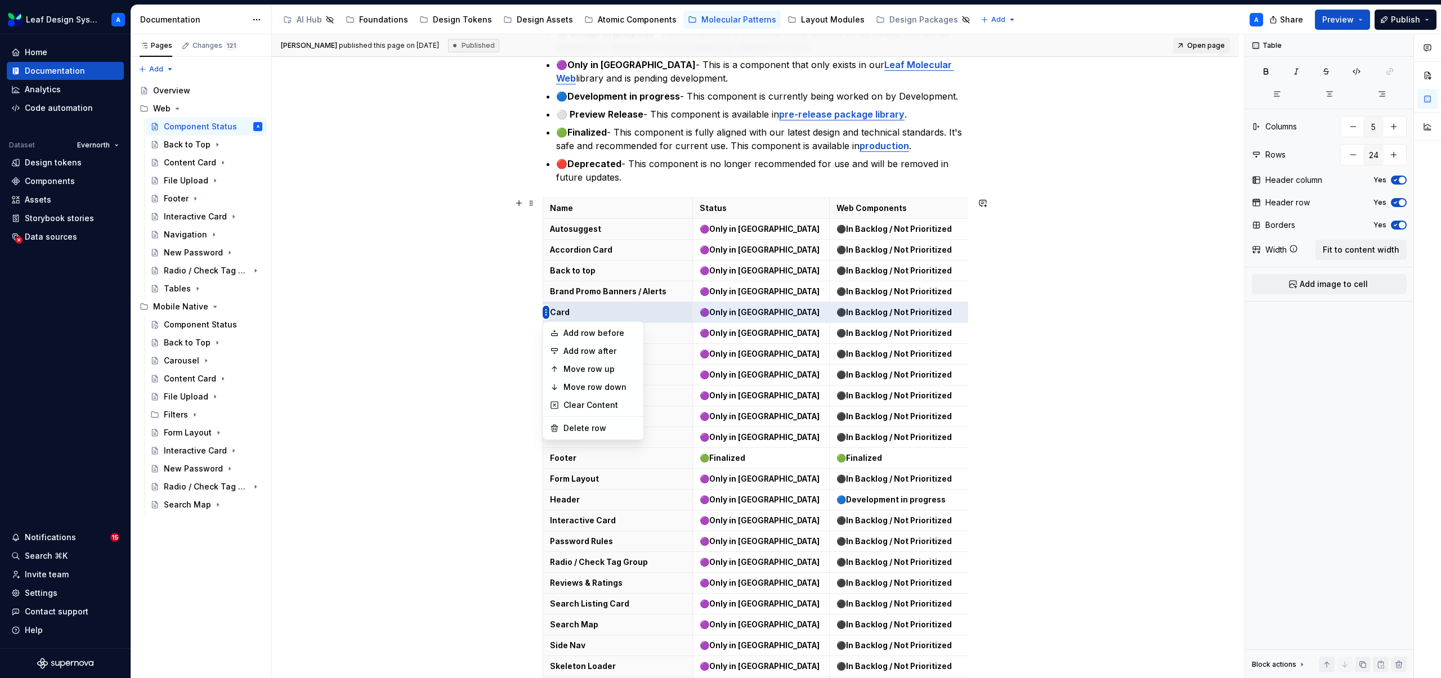
type textarea "*"
click at [571, 308] on html "Leaf Design System A Home Documentation Analytics Code automation Dataset Evern…" at bounding box center [720, 339] width 1441 height 678
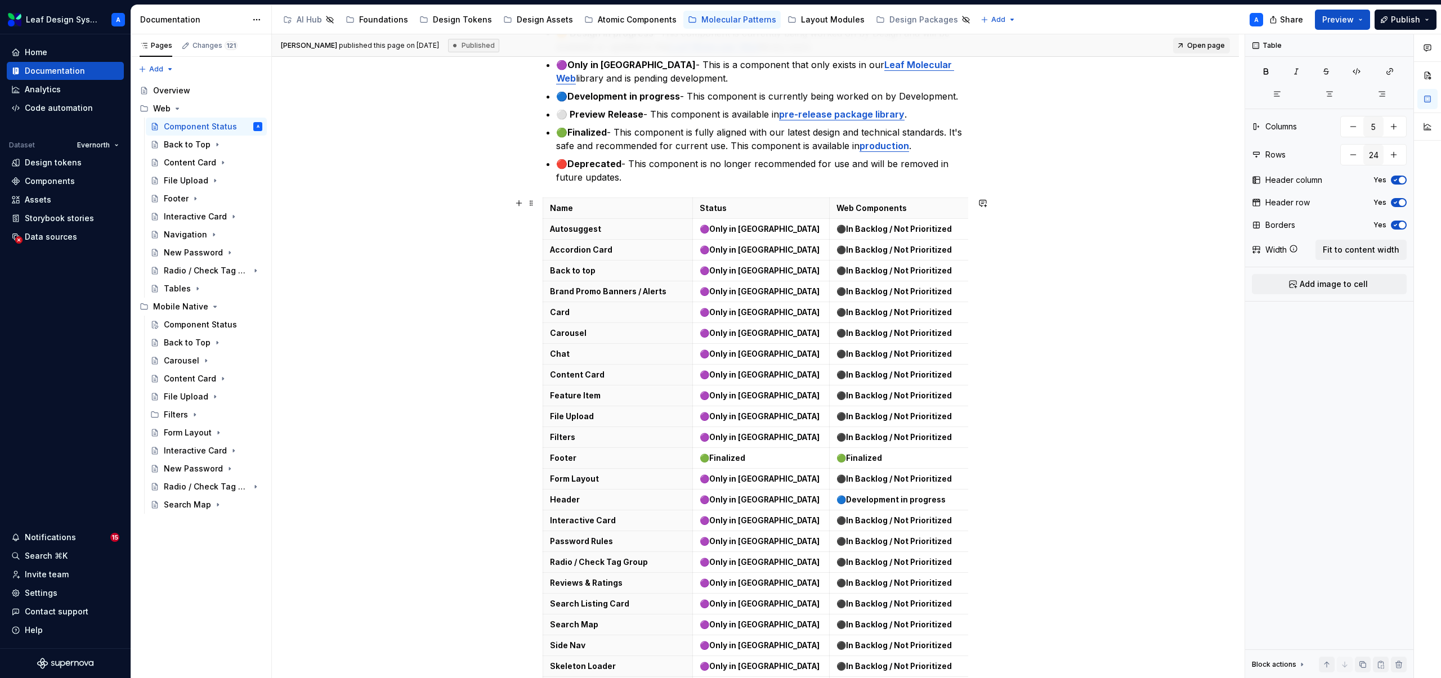
click at [571, 308] on p "Card" at bounding box center [618, 312] width 136 height 11
drag, startPoint x: 551, startPoint y: 310, endPoint x: 895, endPoint y: 305, distance: 343.3
click at [895, 305] on tr "Card 🟣 Only in Figma library ⚫️ In Backlog / Not Prioritized ⚫️ In Backlog / No…" at bounding box center [901, 312] width 717 height 21
click at [547, 314] on html "Leaf Design System A Home Documentation Analytics Code automation Dataset Evern…" at bounding box center [720, 339] width 1441 height 678
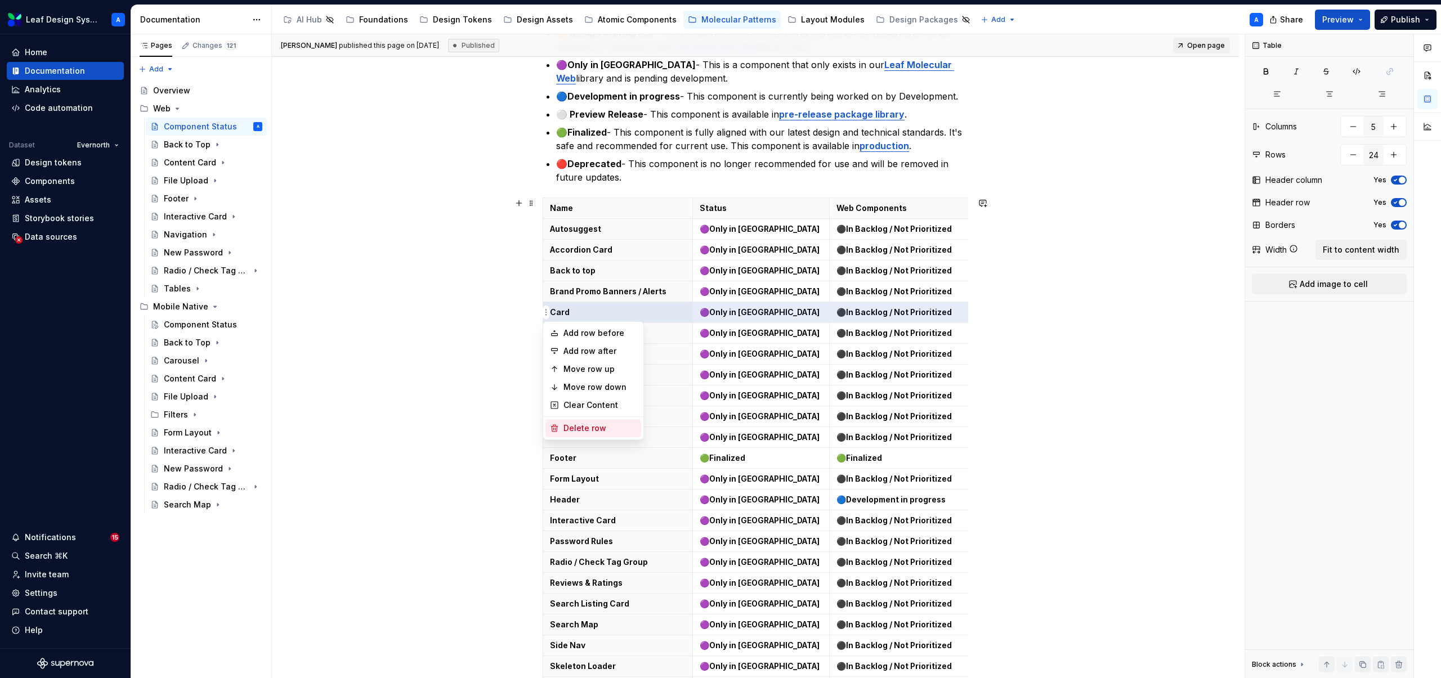
click at [584, 425] on div "Delete row" at bounding box center [599, 428] width 73 height 11
type input "23"
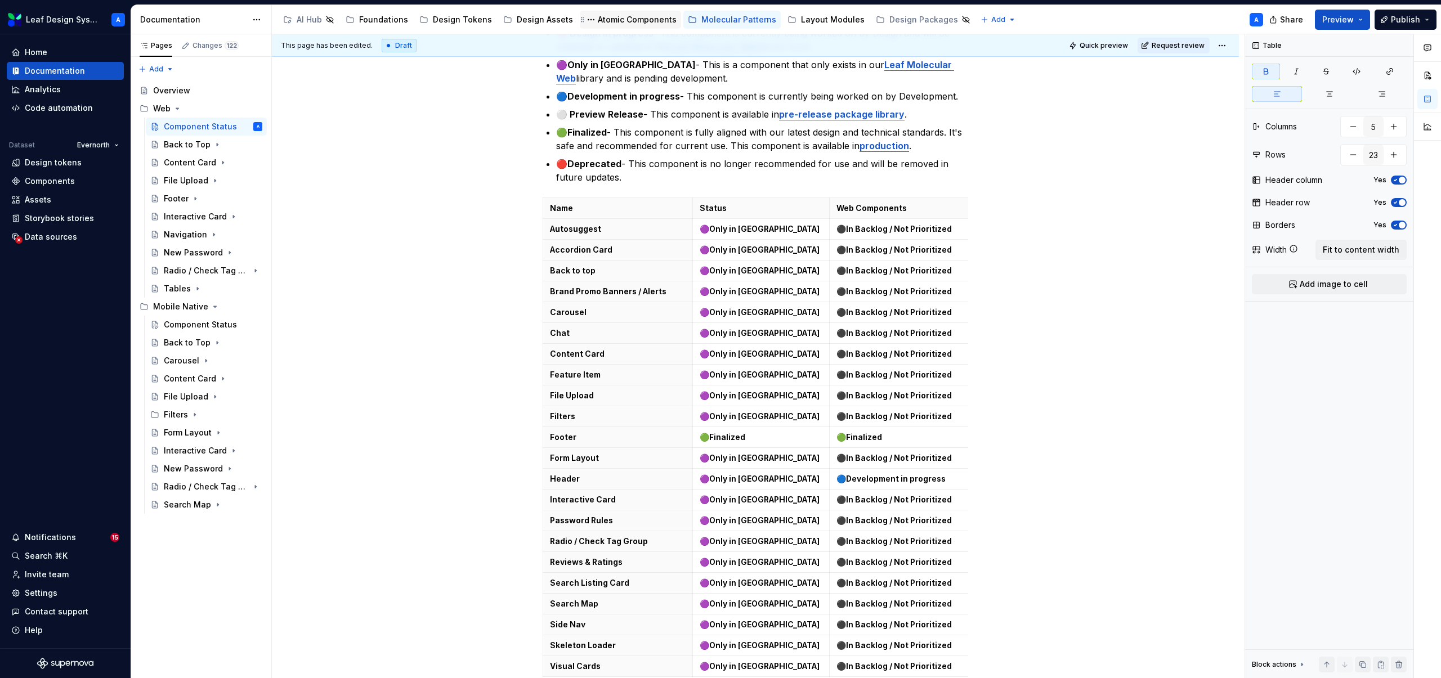
click at [636, 23] on div "Atomic Components" at bounding box center [637, 19] width 79 height 11
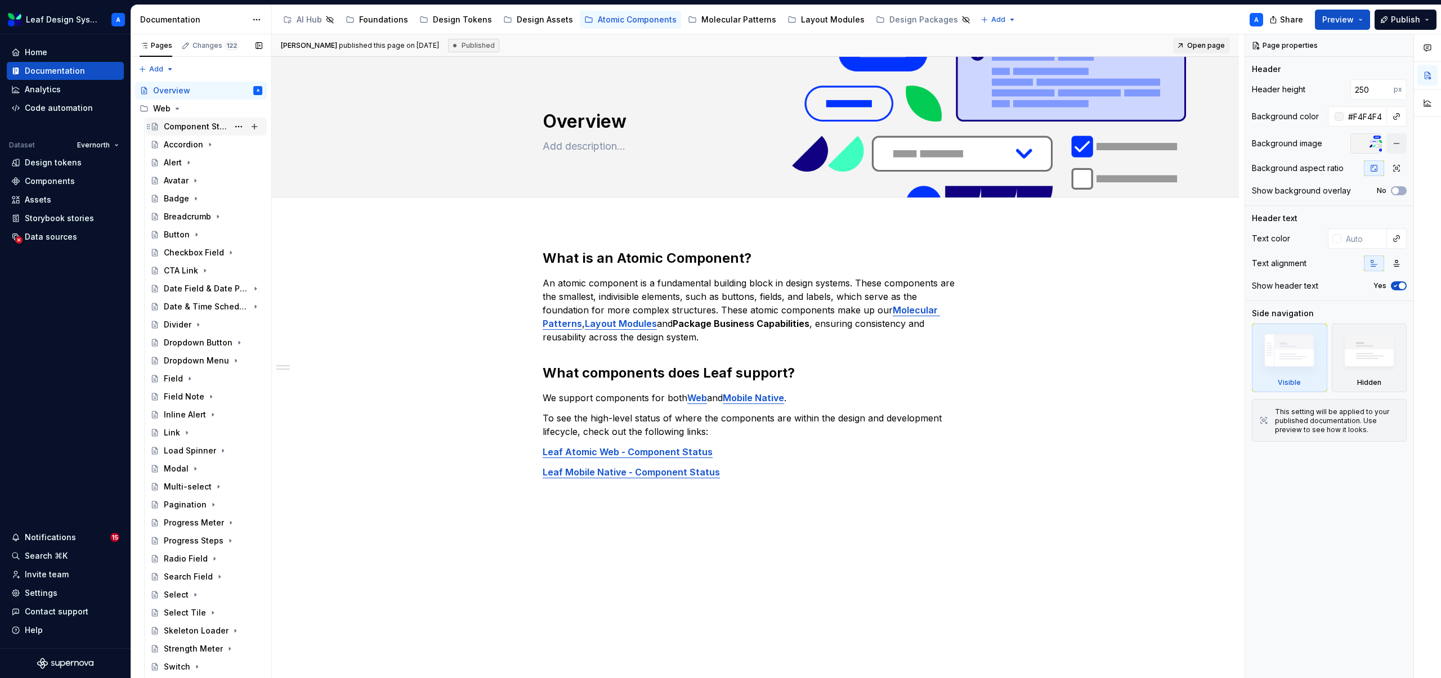
click at [185, 127] on div "Component Status" at bounding box center [196, 126] width 65 height 11
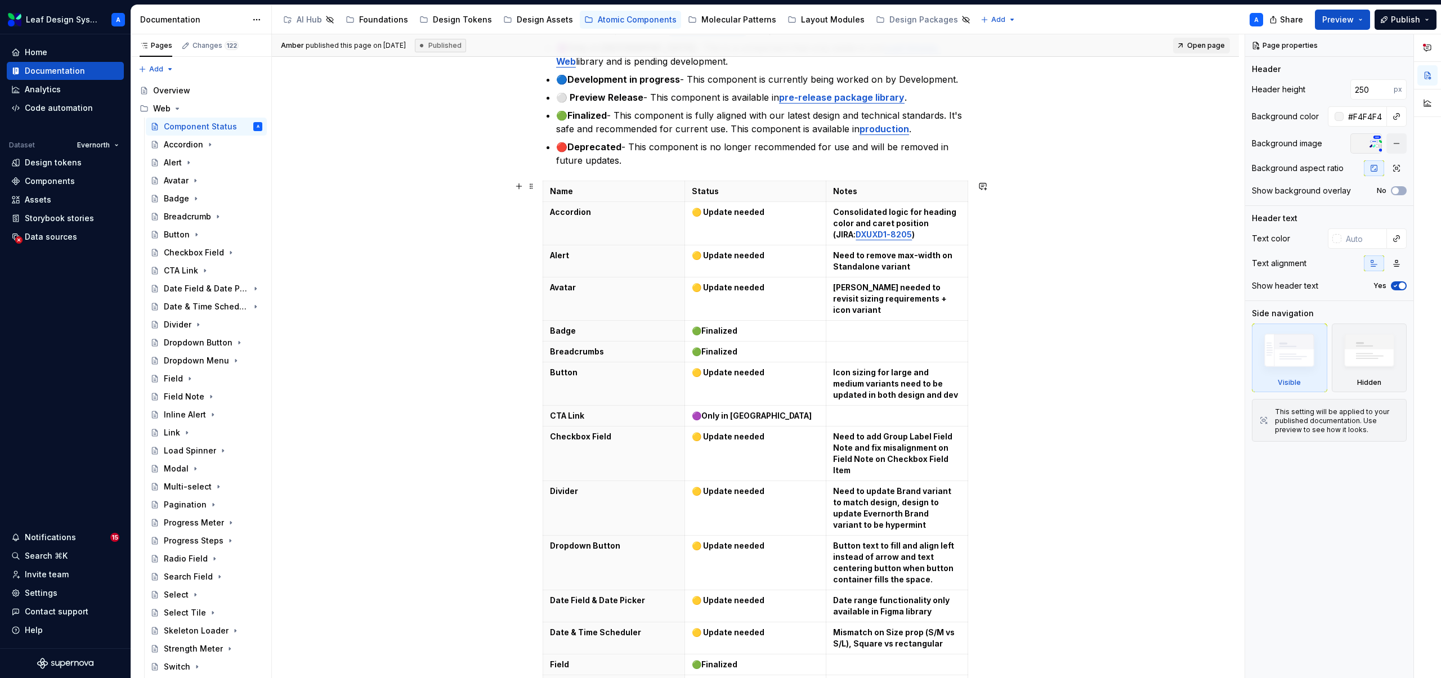
scroll to position [385, 0]
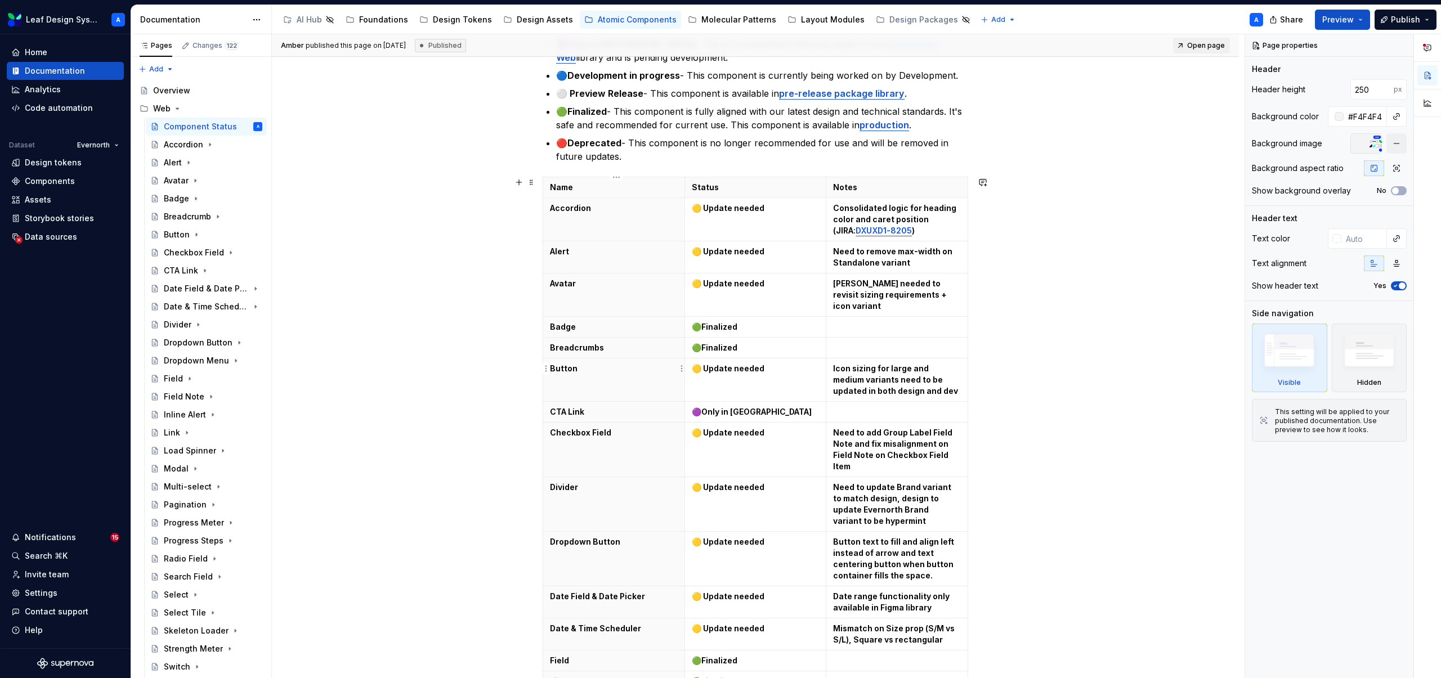
type textarea "*"
click at [638, 363] on th "Button" at bounding box center [614, 379] width 142 height 43
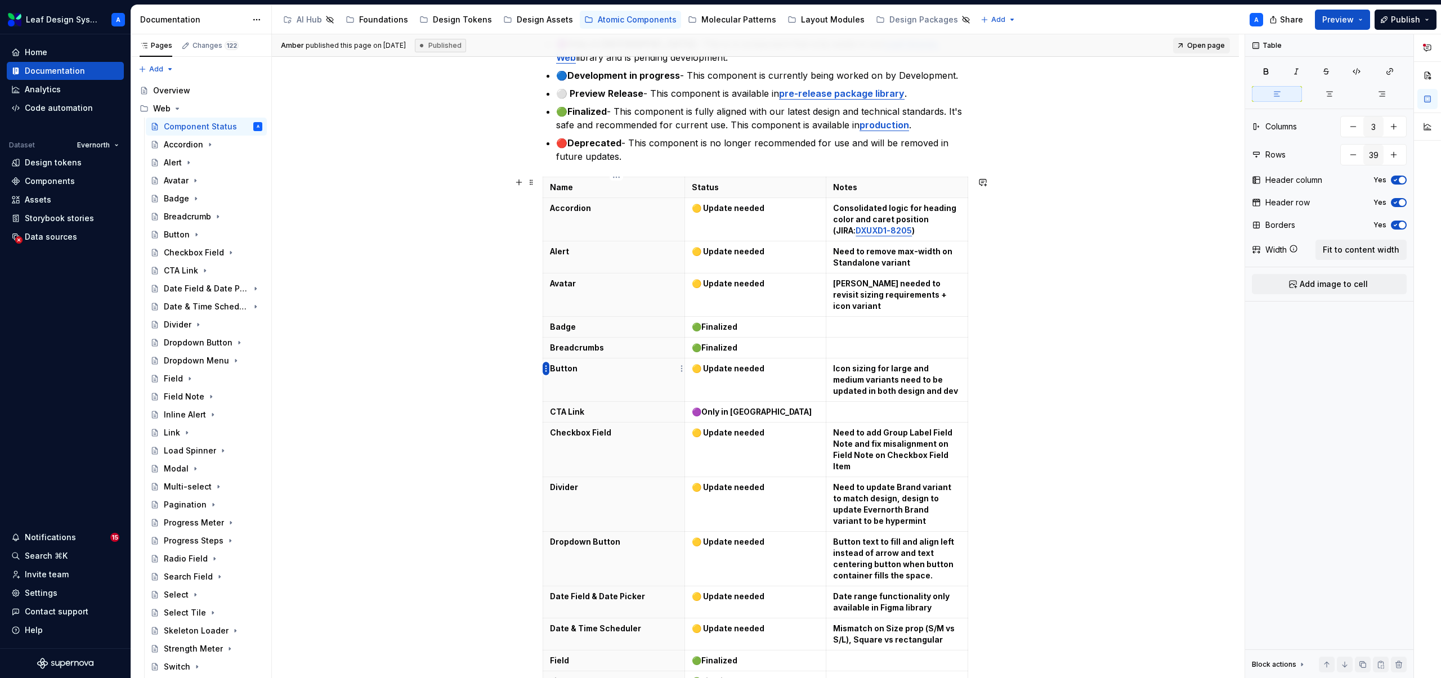
click at [545, 371] on html "Leaf Design System A Home Documentation Analytics Code automation Dataset Evern…" at bounding box center [720, 339] width 1441 height 678
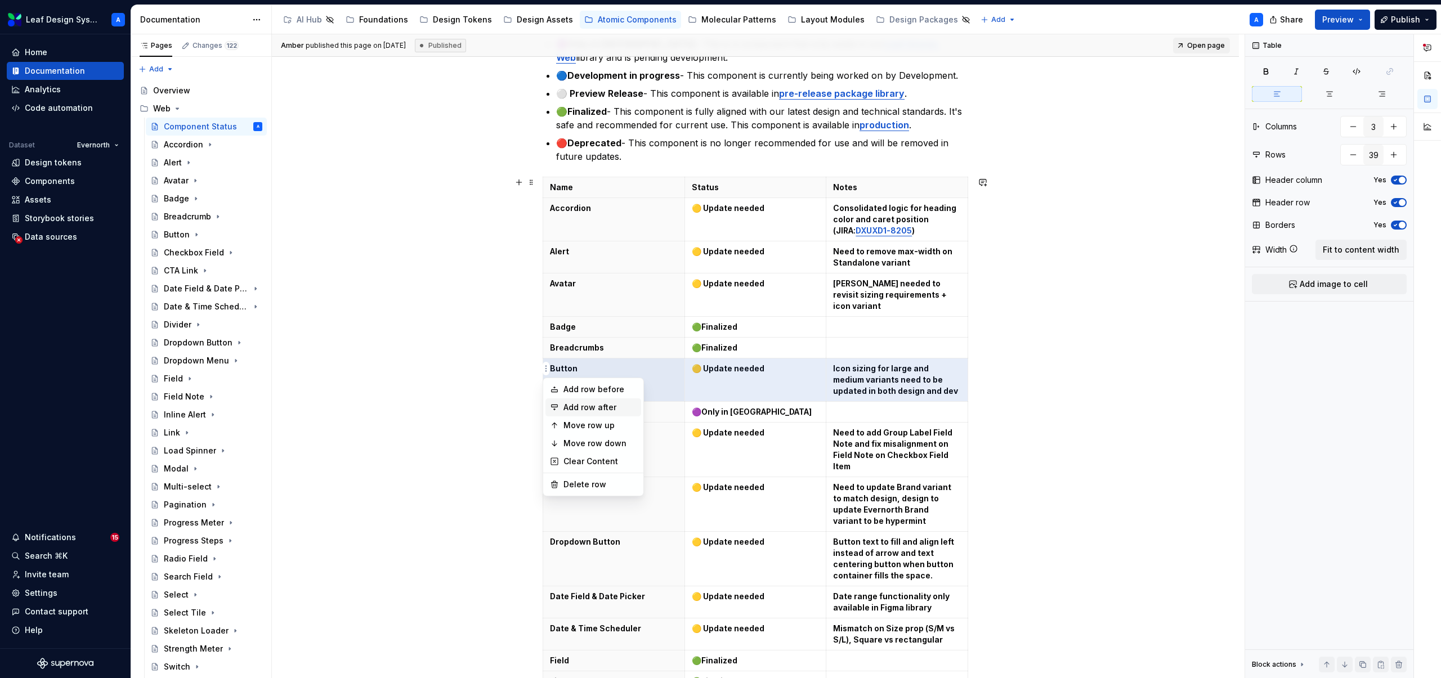
click at [590, 409] on div "Add row after" at bounding box center [599, 407] width 73 height 11
type input "40"
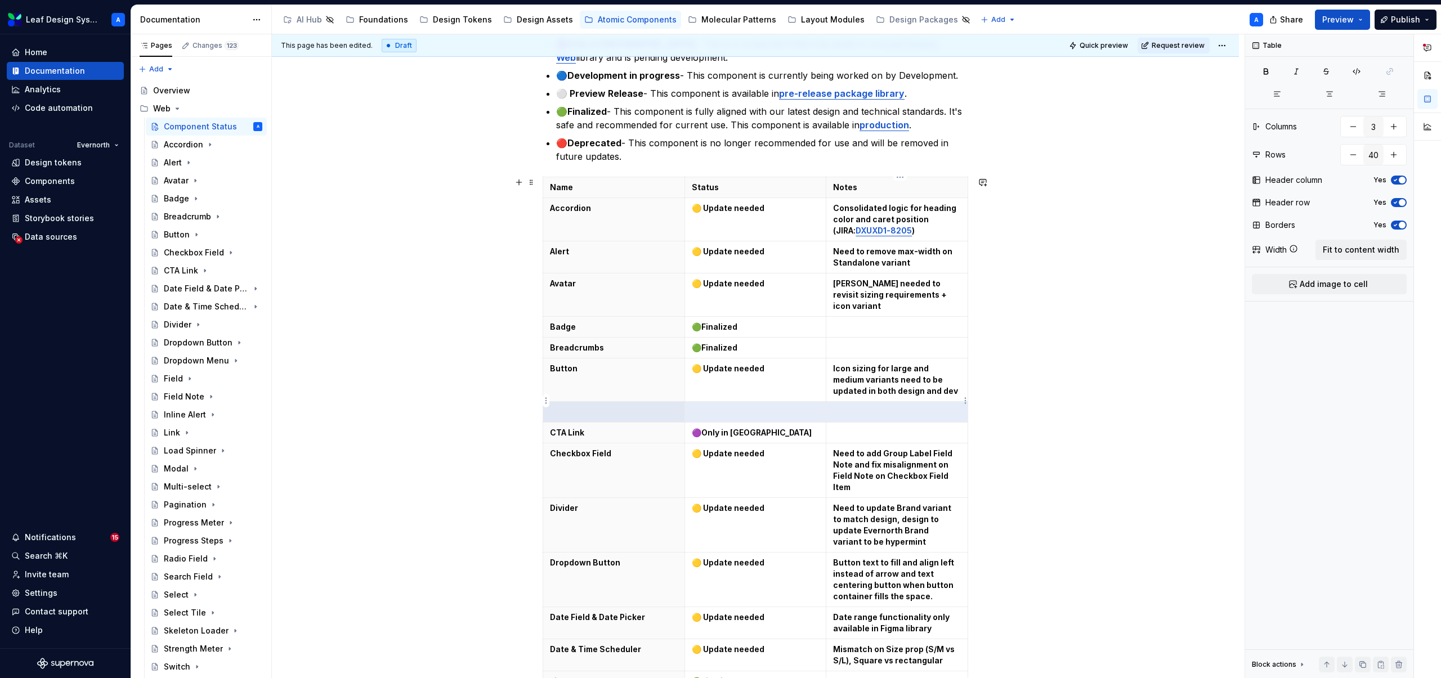
drag, startPoint x: 595, startPoint y: 401, endPoint x: 886, endPoint y: 396, distance: 290.4
click at [887, 402] on tr at bounding box center [755, 412] width 425 height 21
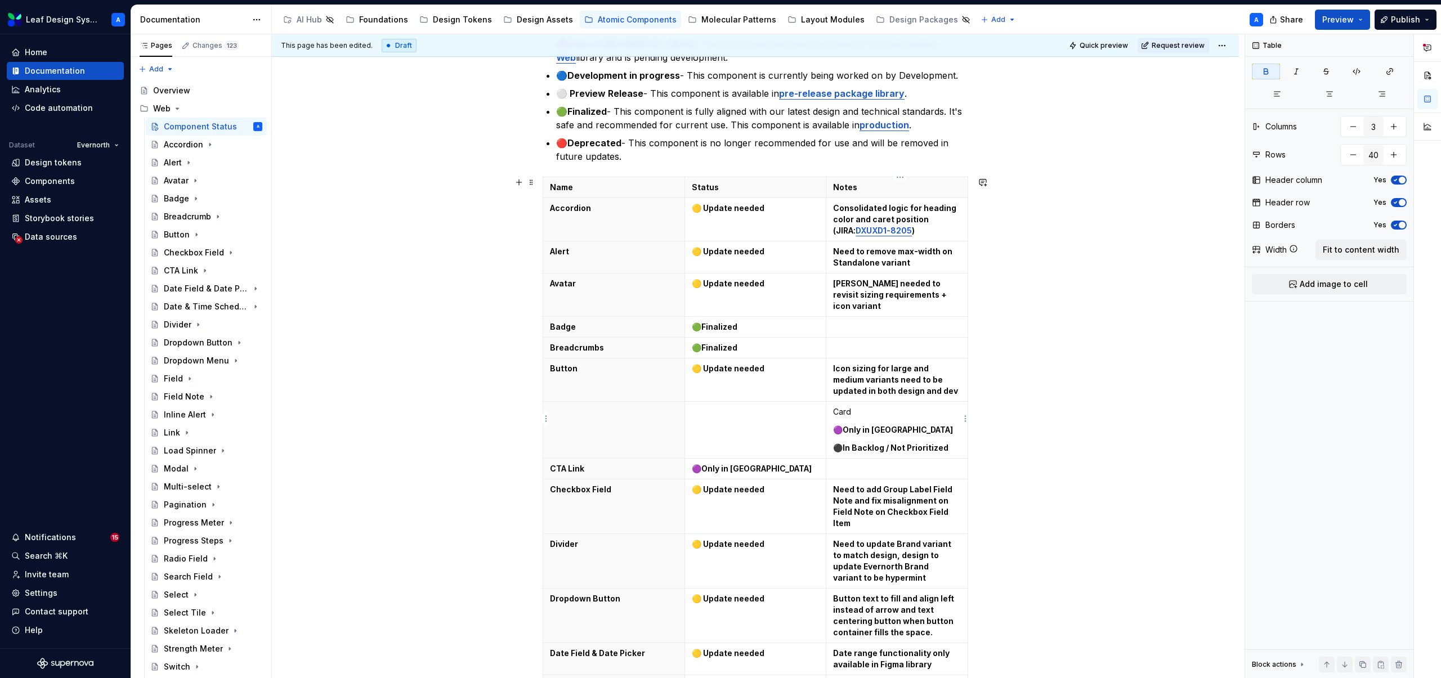
click at [883, 425] on strong "Only in [GEOGRAPHIC_DATA]" at bounding box center [897, 430] width 110 height 10
click at [892, 425] on strong "Only in [GEOGRAPHIC_DATA]" at bounding box center [897, 430] width 110 height 10
drag, startPoint x: 942, startPoint y: 420, endPoint x: 841, endPoint y: 417, distance: 100.8
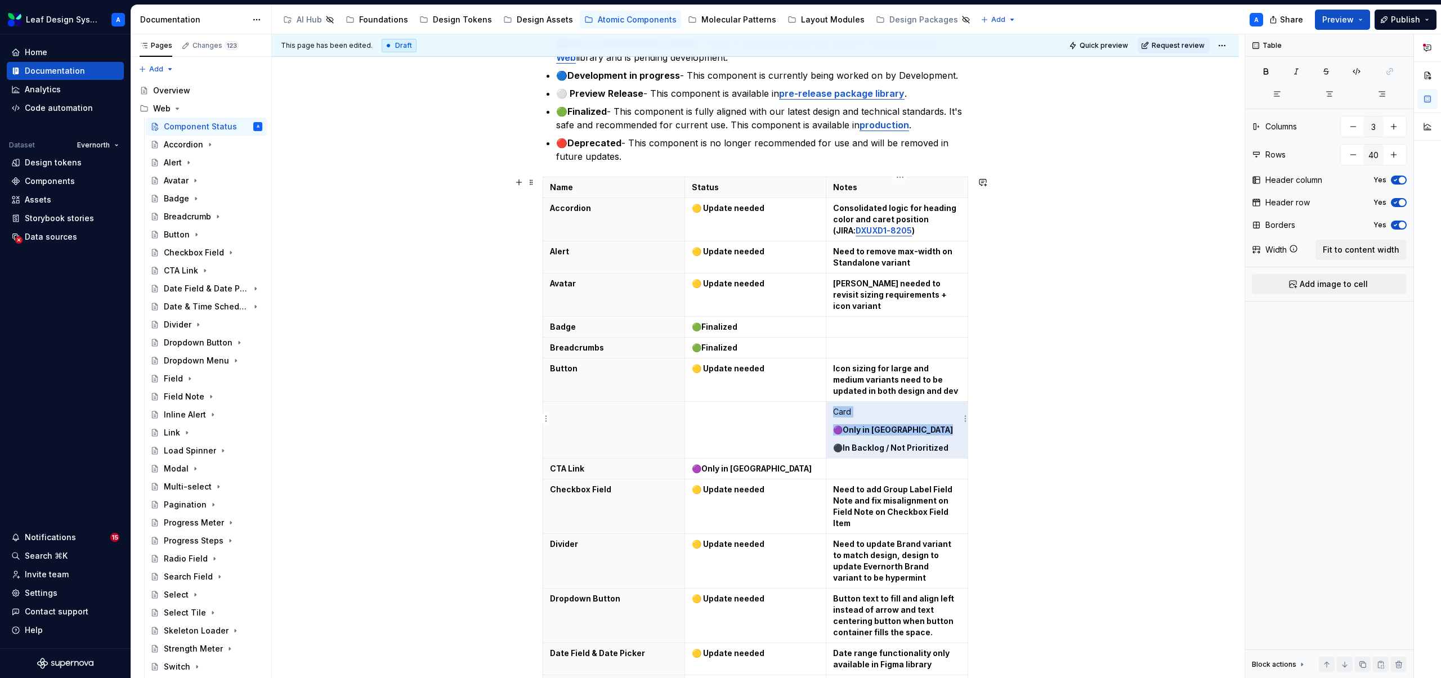
click at [841, 424] on p "🟣 Only in [GEOGRAPHIC_DATA]" at bounding box center [897, 429] width 128 height 11
click at [842, 424] on p "🟣 Only in [GEOGRAPHIC_DATA]" at bounding box center [897, 429] width 128 height 11
drag, startPoint x: 930, startPoint y: 419, endPoint x: 837, endPoint y: 420, distance: 92.3
click at [837, 424] on p "🟣 Only in [GEOGRAPHIC_DATA]" at bounding box center [897, 429] width 128 height 11
click at [787, 410] on td at bounding box center [755, 430] width 142 height 57
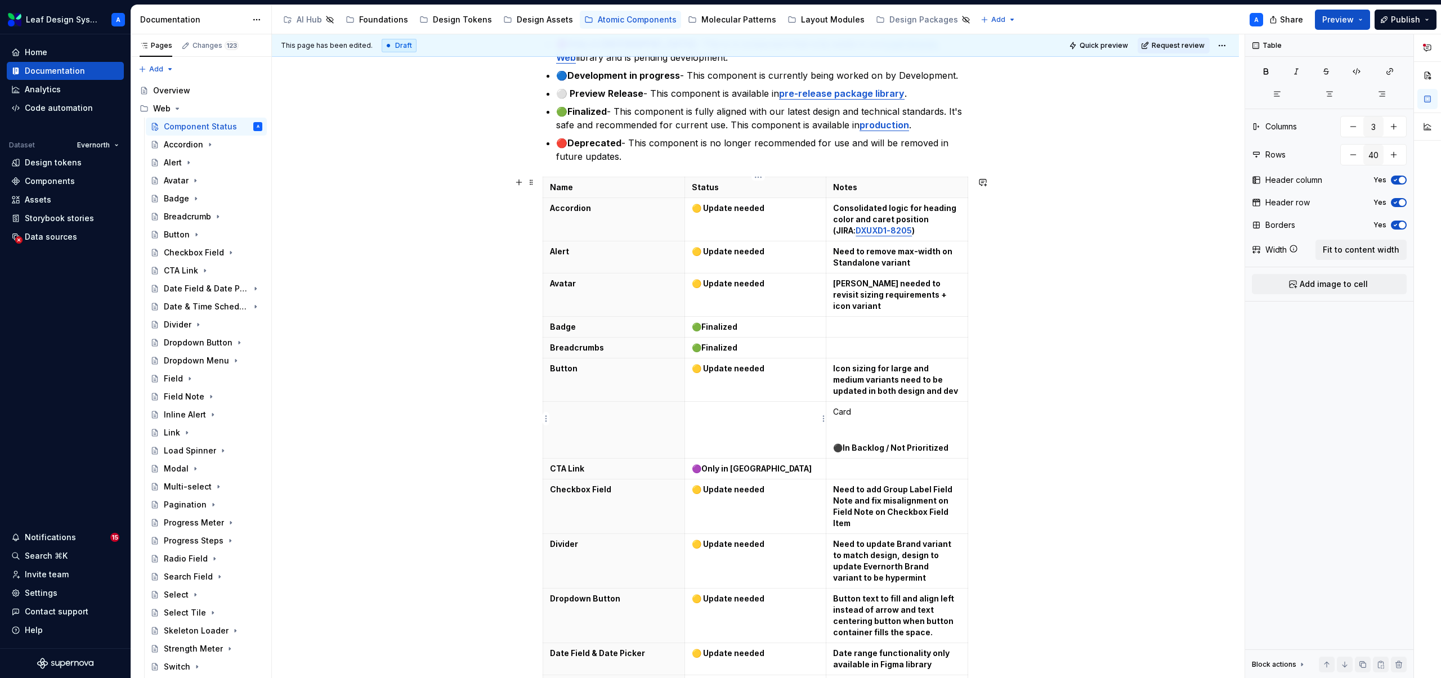
paste div
click at [621, 414] on th at bounding box center [614, 430] width 142 height 57
click at [855, 424] on p at bounding box center [897, 429] width 128 height 11
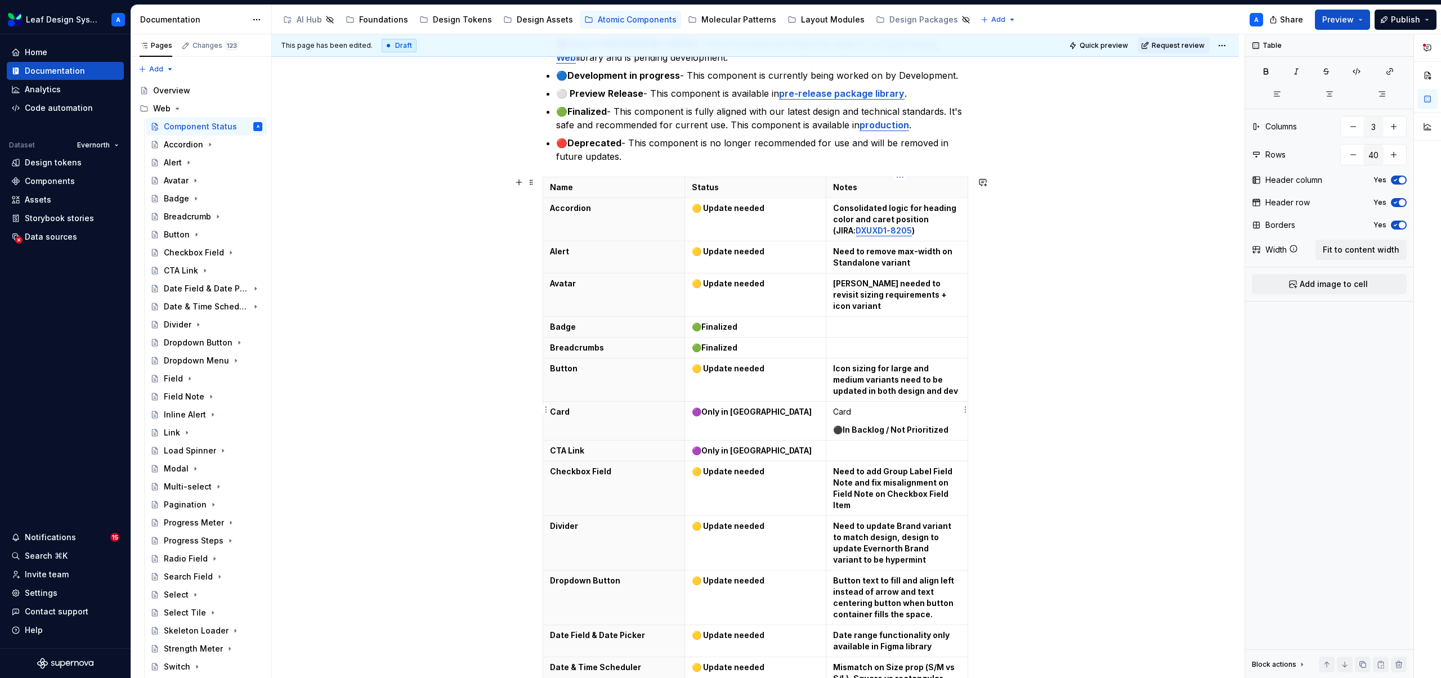
click at [844, 406] on p "Card" at bounding box center [897, 411] width 128 height 11
click at [846, 406] on p "Card" at bounding box center [897, 411] width 128 height 11
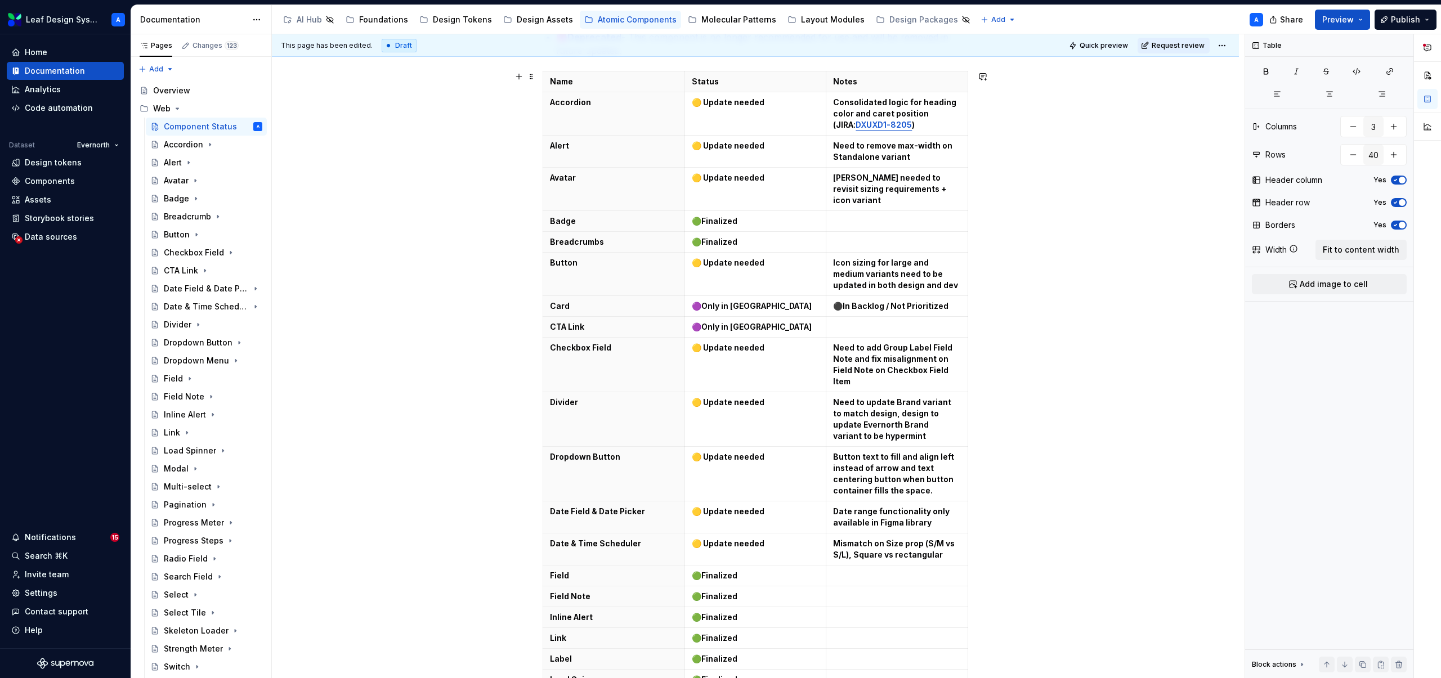
scroll to position [452, 0]
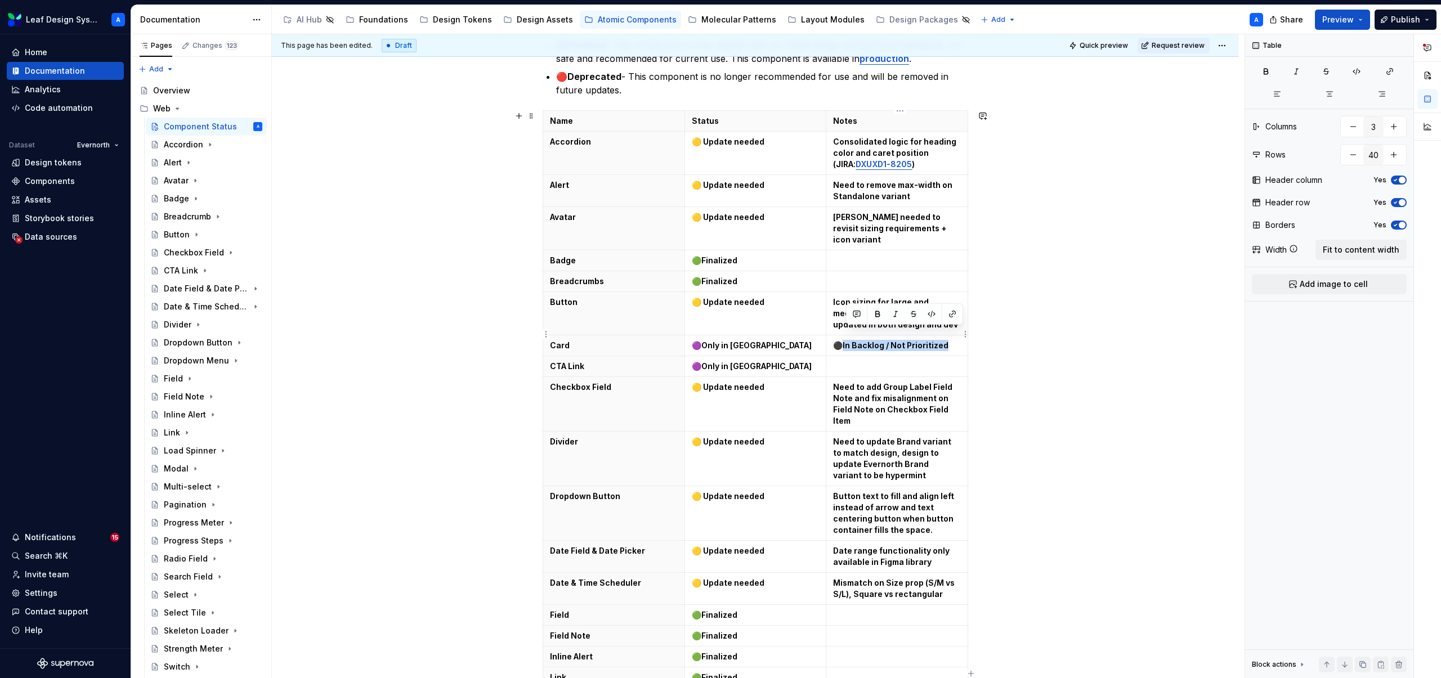
drag, startPoint x: 955, startPoint y: 334, endPoint x: 844, endPoint y: 331, distance: 112.0
click at [844, 340] on p "⚫️ In Backlog / Not Prioritized" at bounding box center [897, 345] width 128 height 11
click at [1085, 367] on div "This table is intended to show the high-level status of where the components ar…" at bounding box center [755, 638] width 967 height 1737
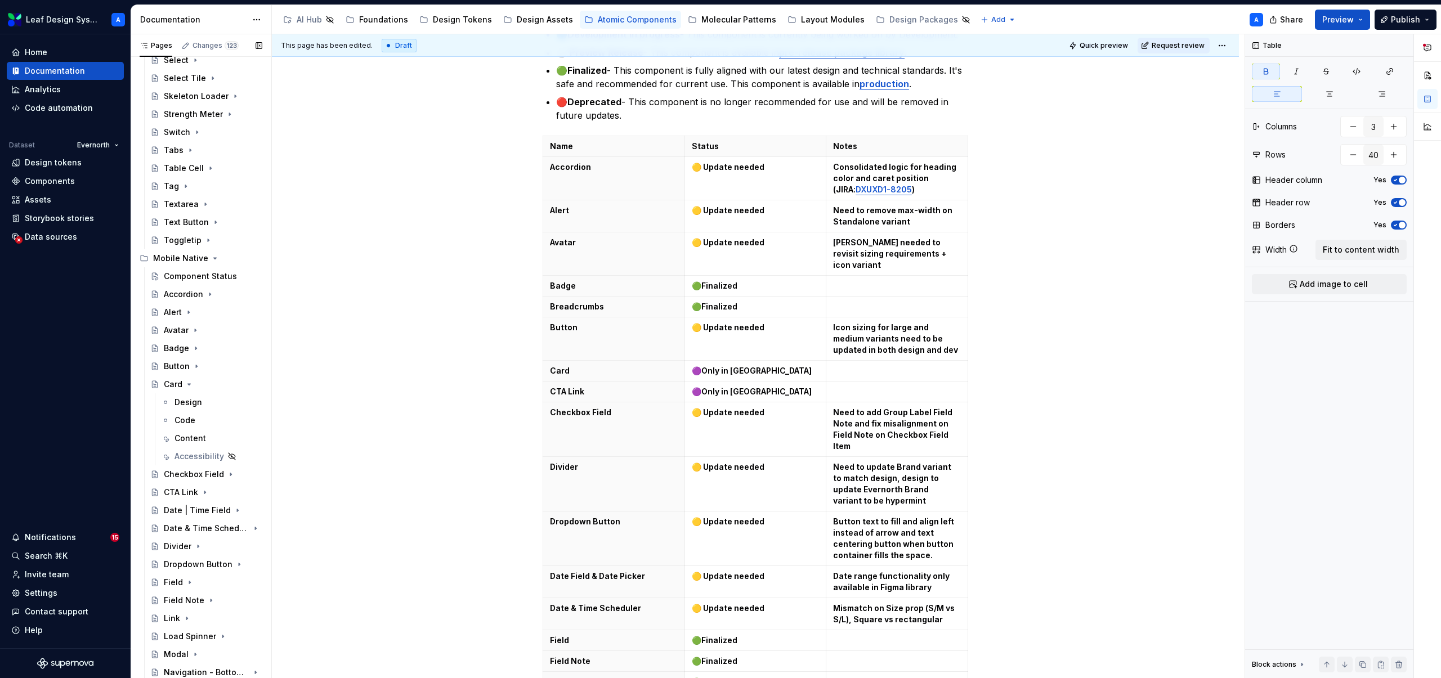
scroll to position [591, 0]
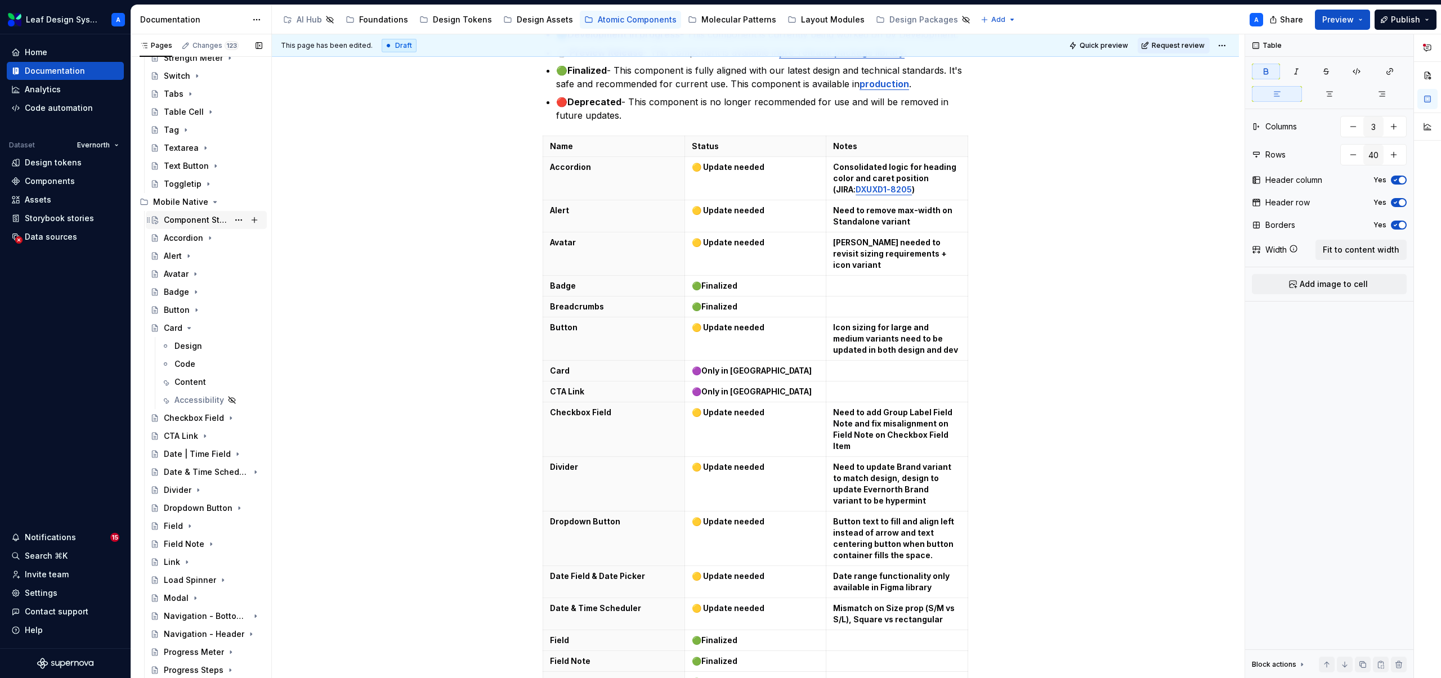
click at [200, 218] on div "Component Status" at bounding box center [196, 219] width 65 height 11
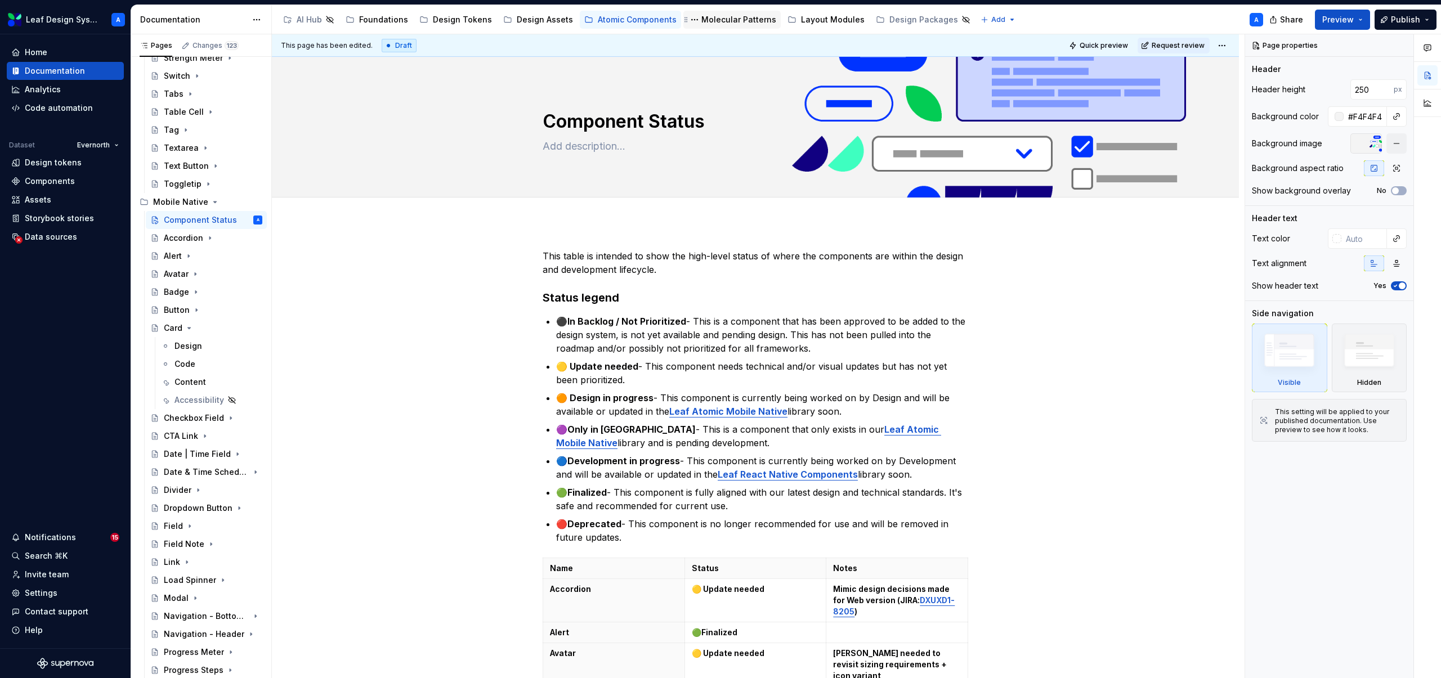
click at [729, 19] on div "Molecular Patterns" at bounding box center [738, 19] width 75 height 11
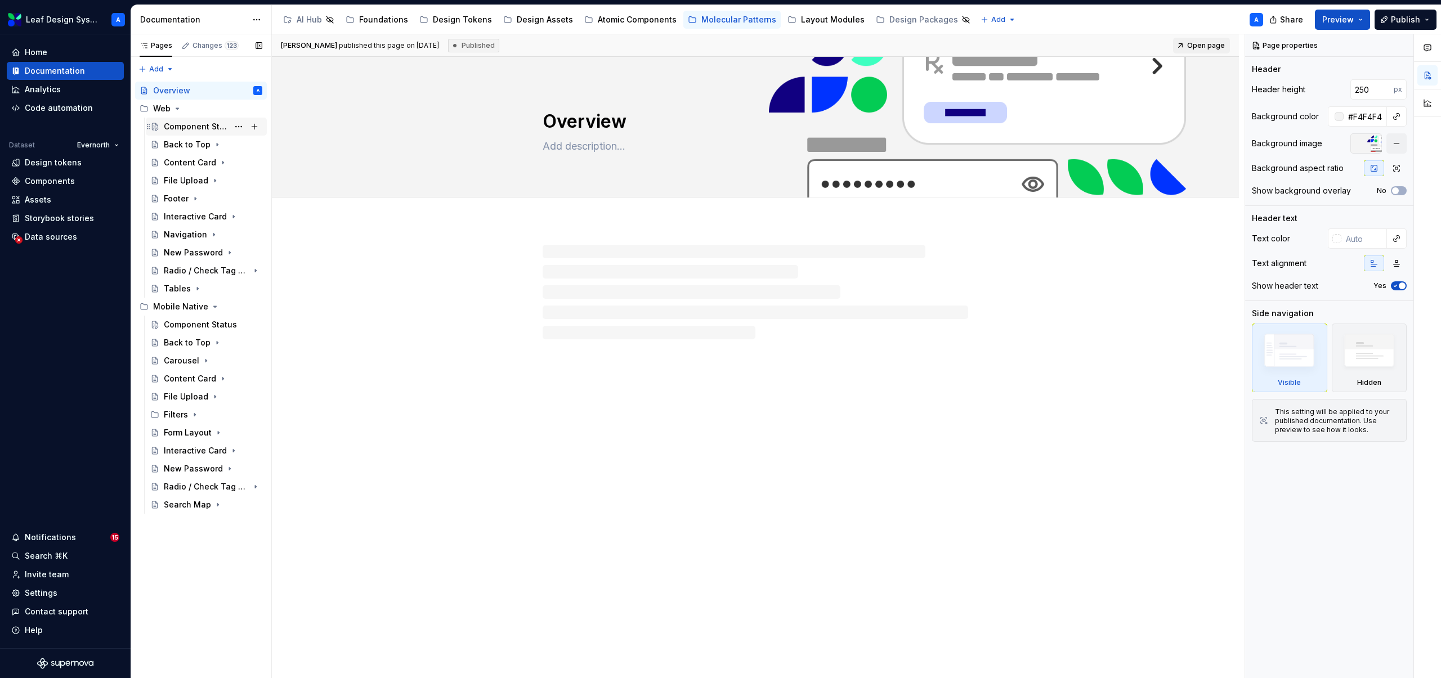
click at [205, 124] on div "Component Status" at bounding box center [196, 126] width 65 height 11
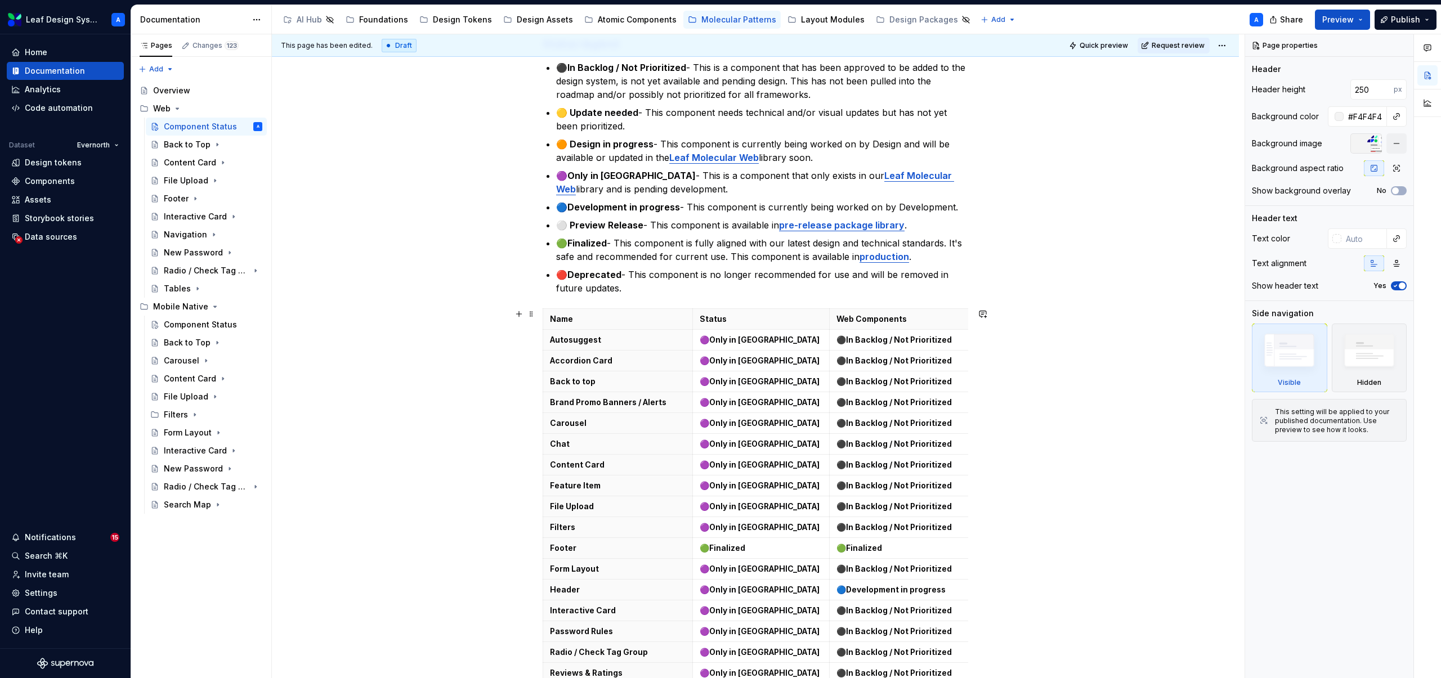
scroll to position [255, 0]
click at [186, 330] on div "Component Status" at bounding box center [196, 324] width 65 height 11
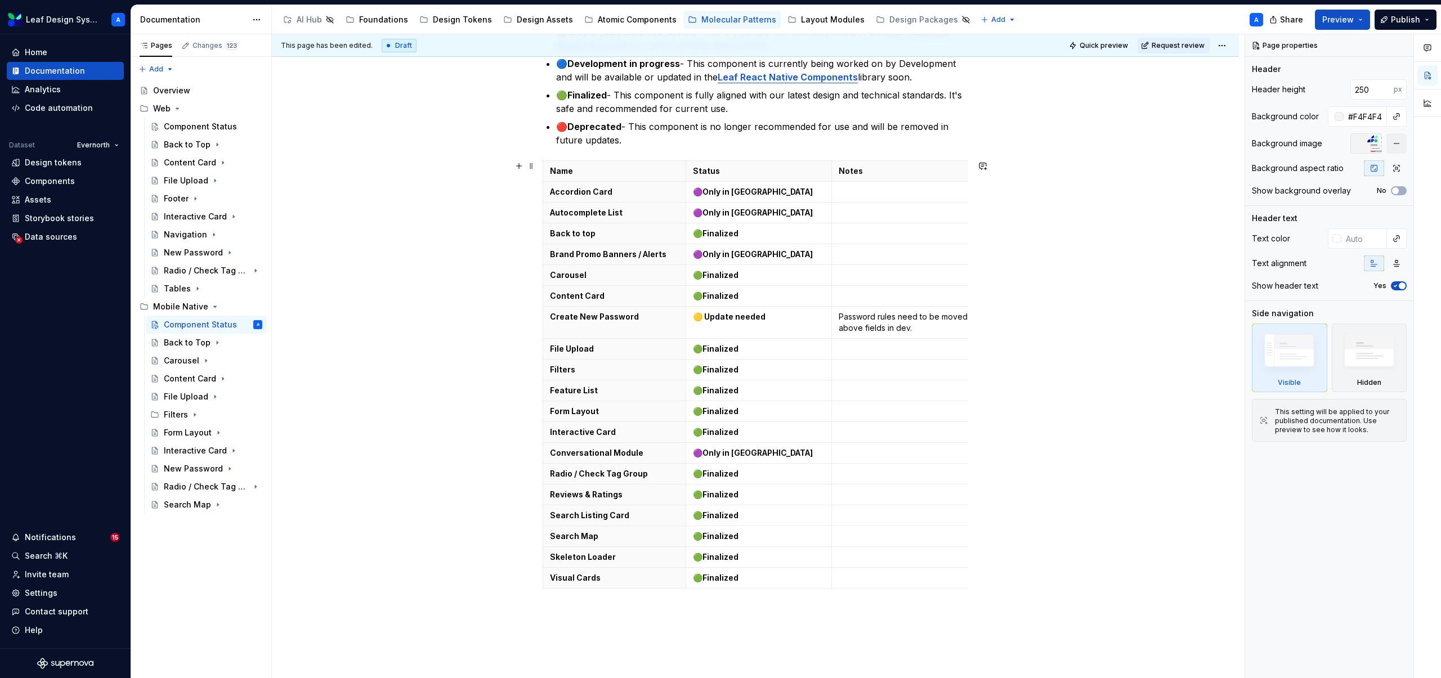
scroll to position [162, 0]
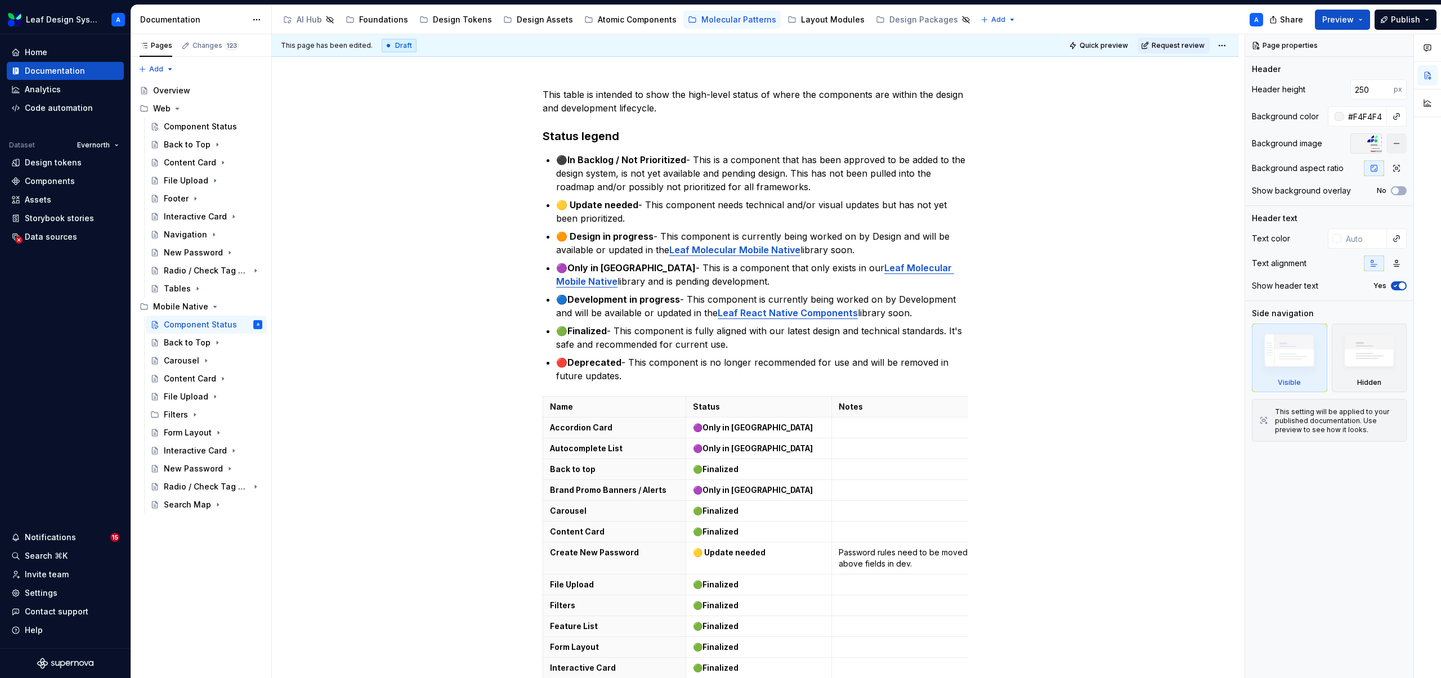
type textarea "*"
